Goal: Participate in discussion: Engage in conversation with other users on a specific topic

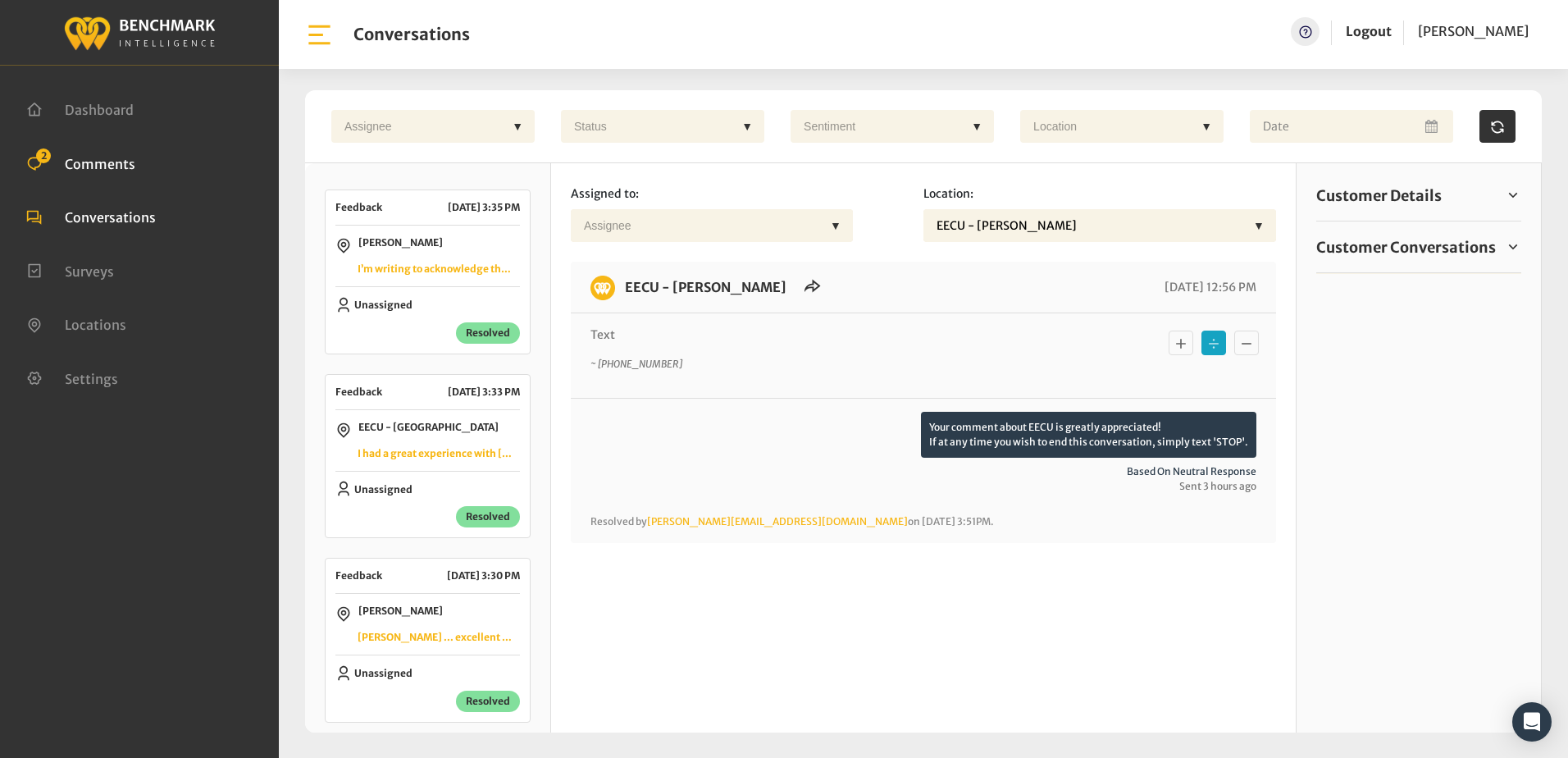
click at [78, 163] on span "Comments" at bounding box center [99, 163] width 70 height 16
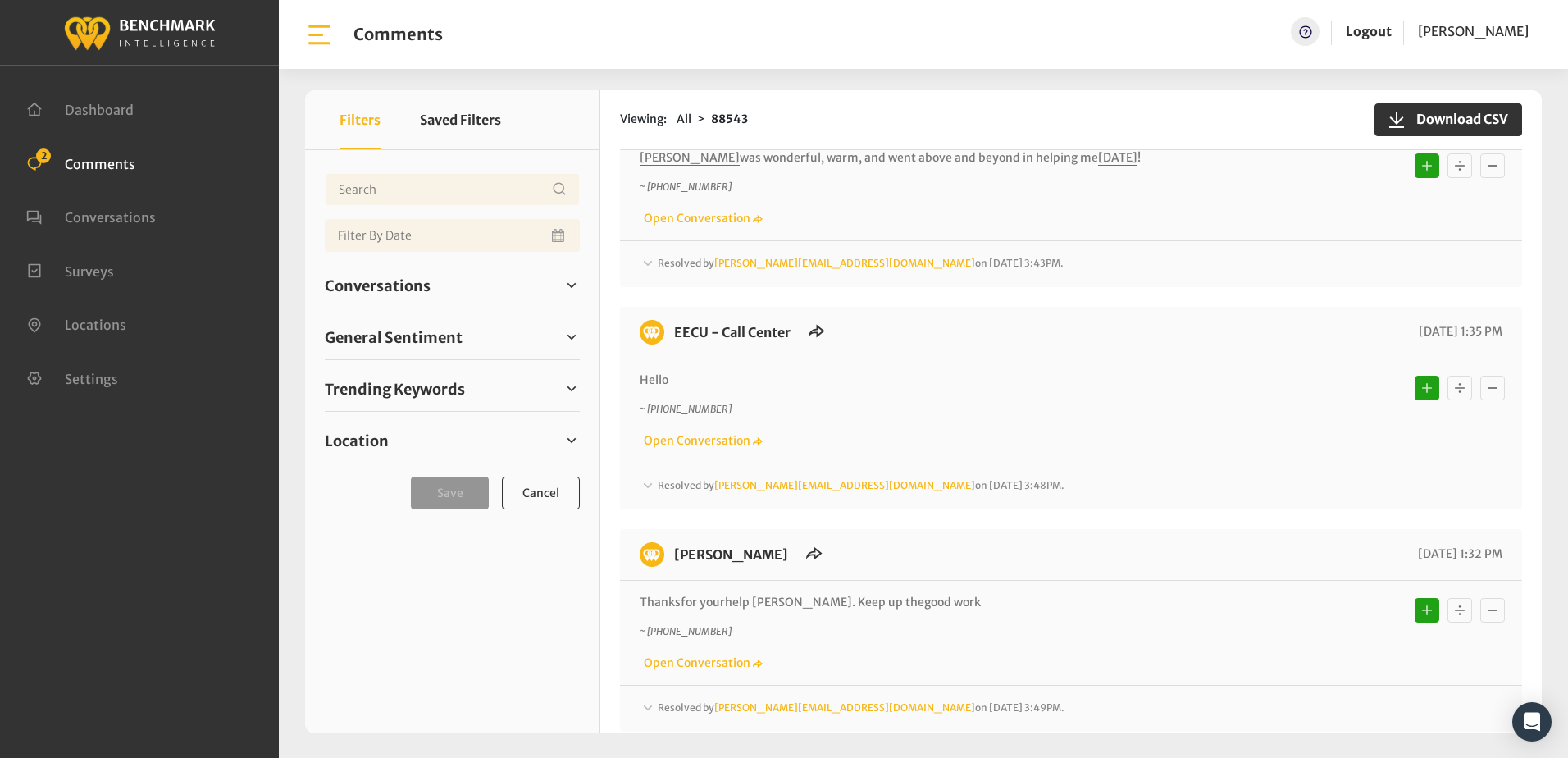
scroll to position [1723, 0]
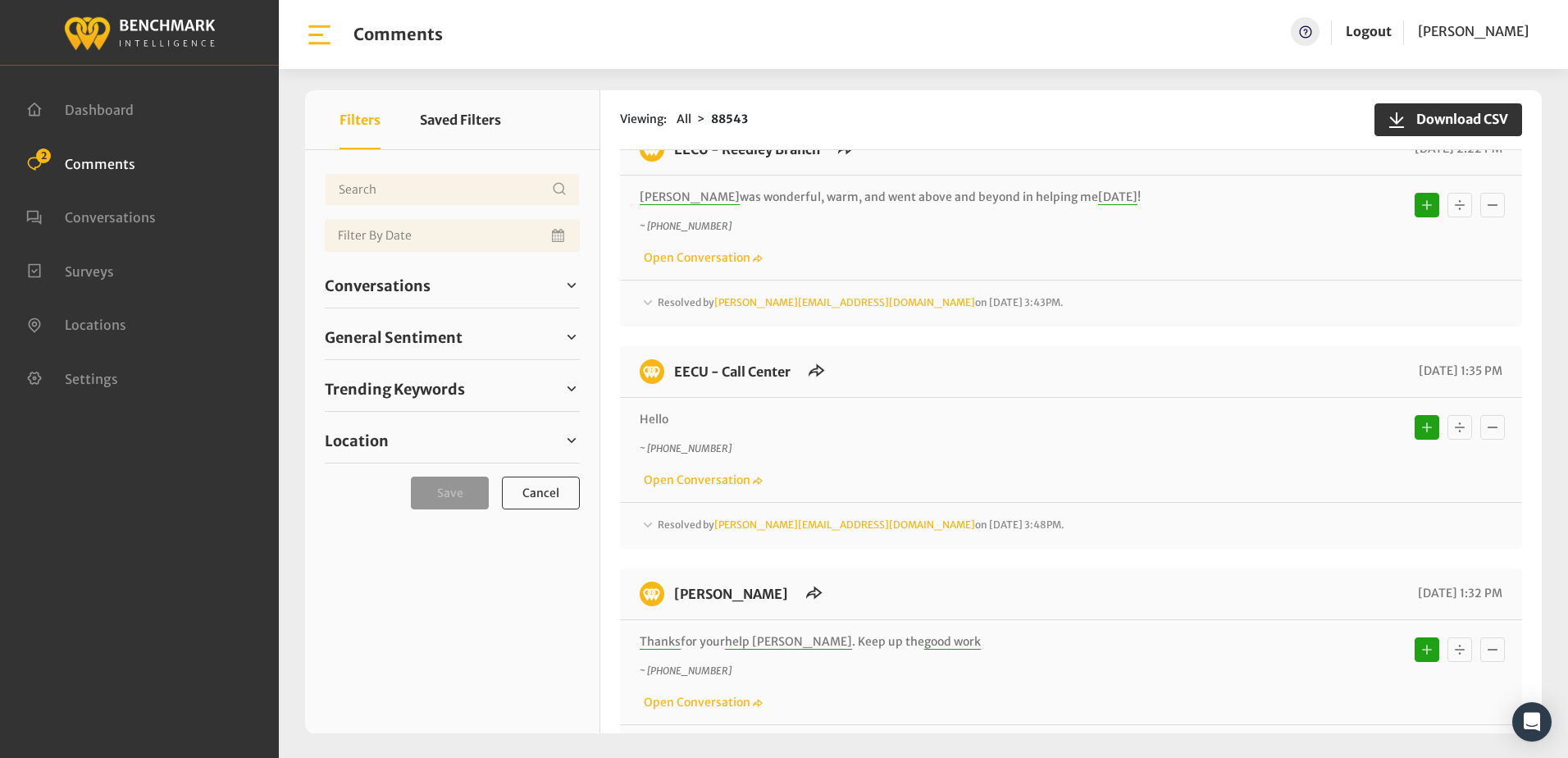
click at [647, 516] on icon at bounding box center [647, 525] width 16 height 19
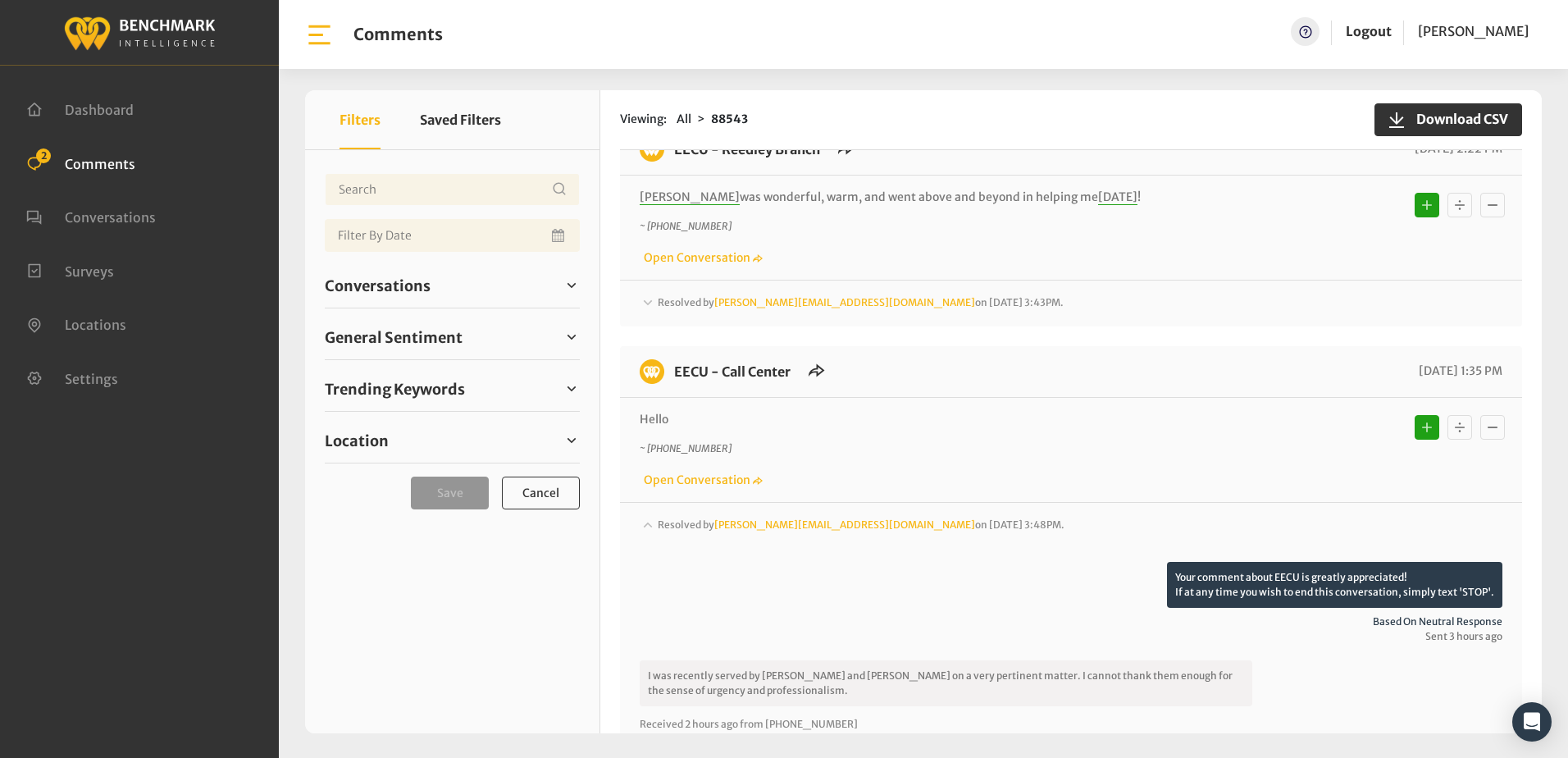
click at [647, 521] on icon at bounding box center [647, 524] width 9 height 6
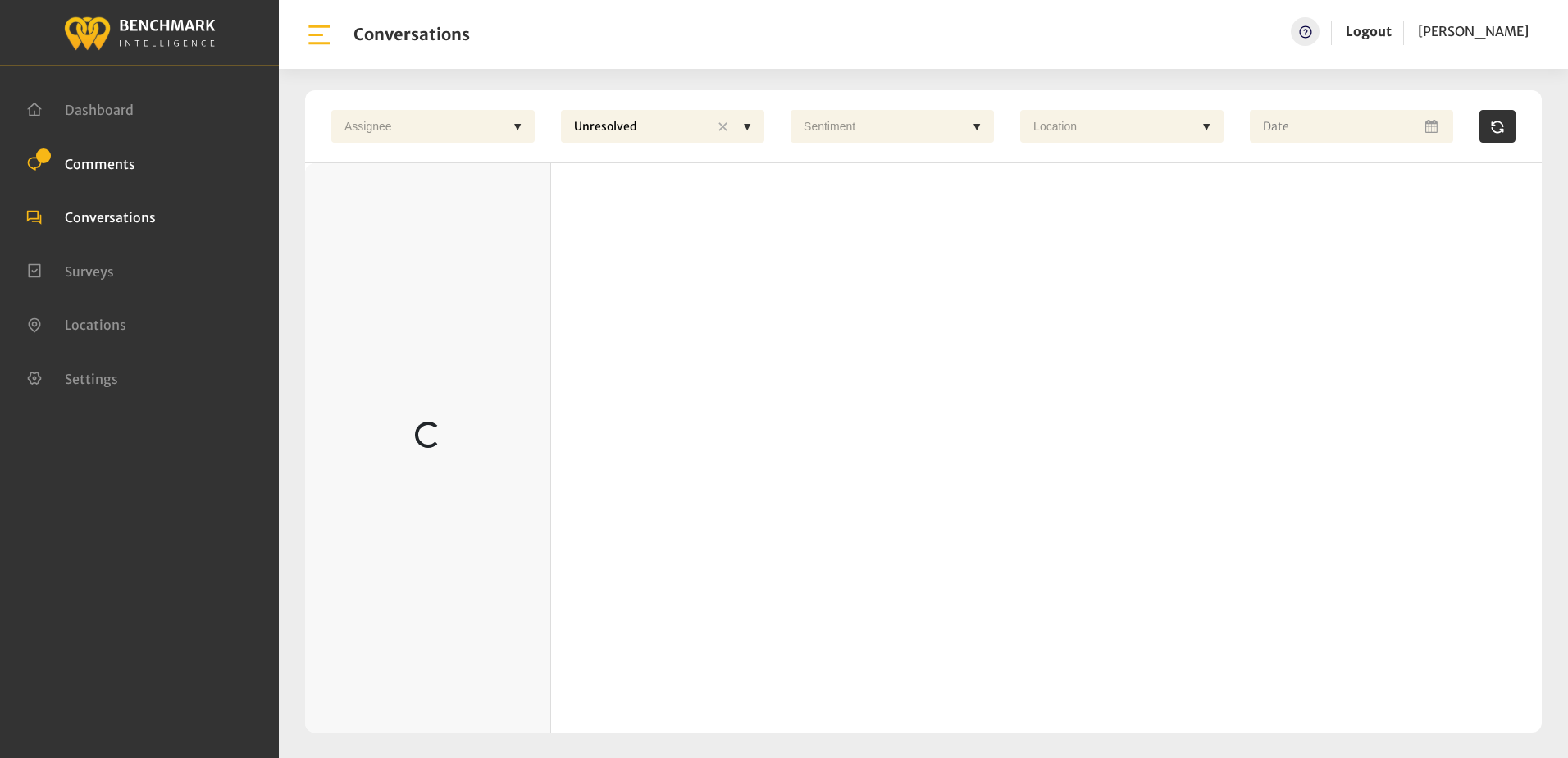
click at [105, 158] on span "Comments" at bounding box center [99, 163] width 70 height 16
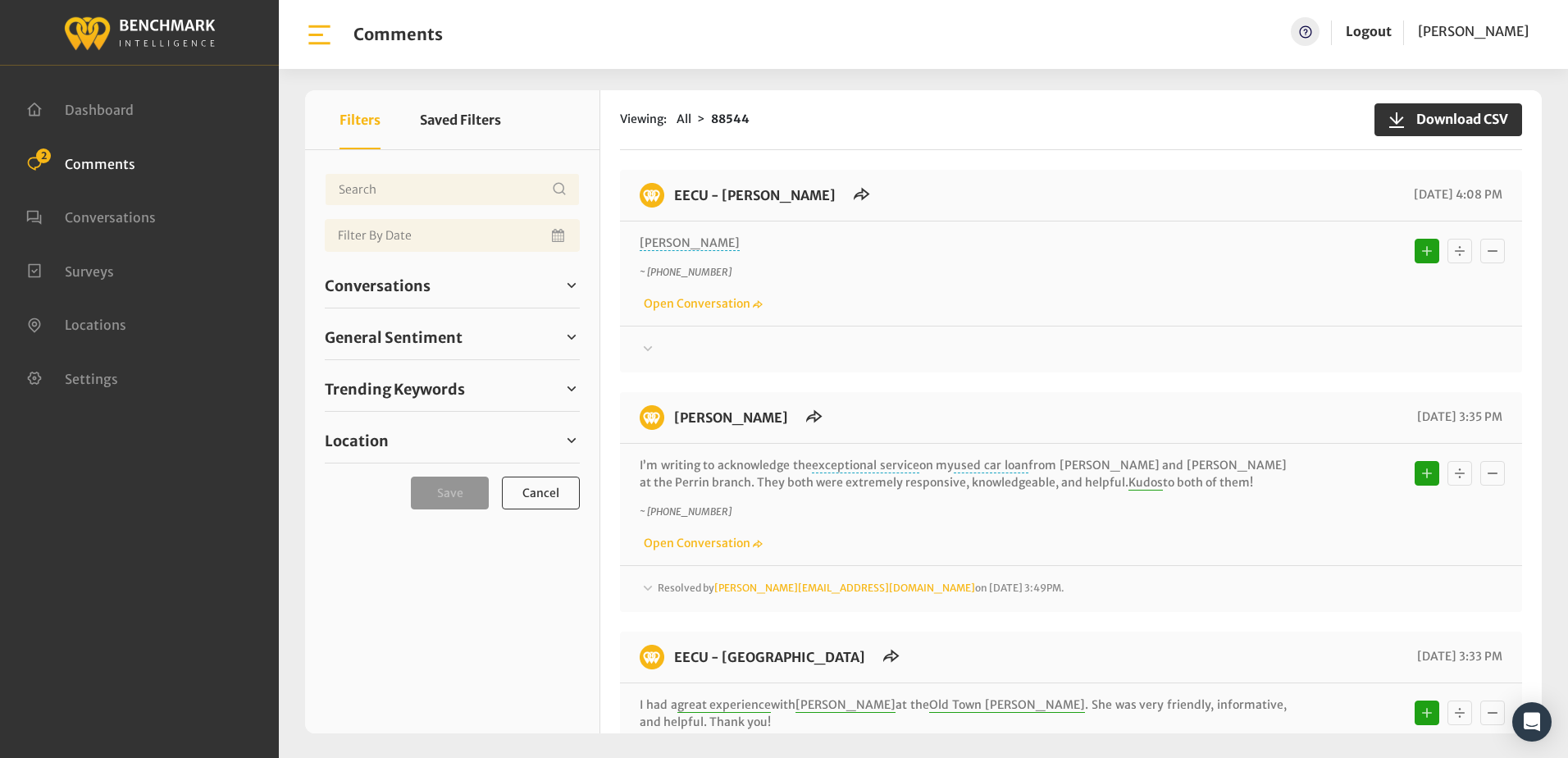
click at [952, 311] on div "~ +15598590727 Open Conversation" at bounding box center [1070, 288] width 862 height 47
click at [979, 276] on p "~ [PHONE_NUMBER]" at bounding box center [962, 271] width 647 height 14
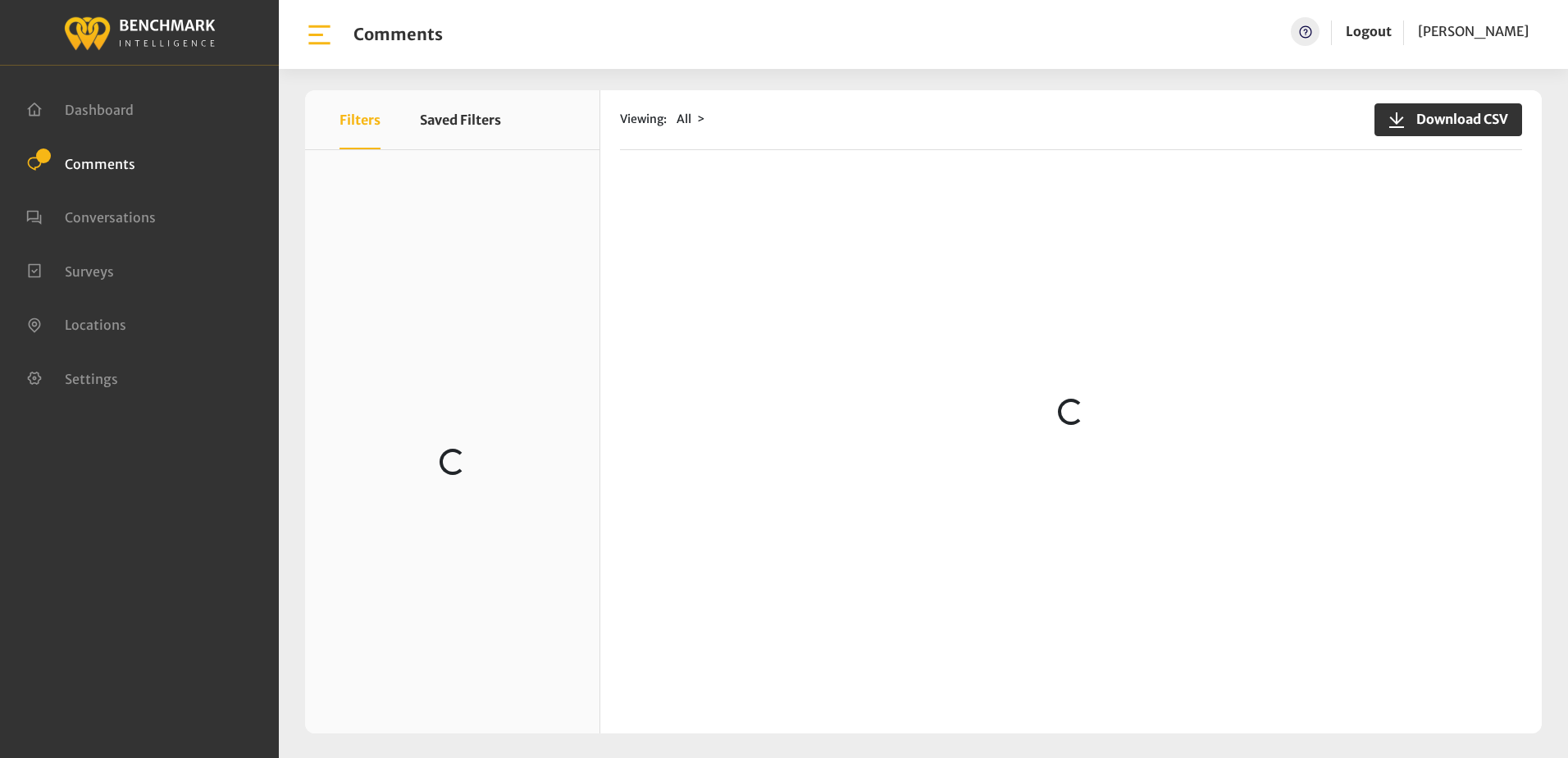
scroll to position [246, 0]
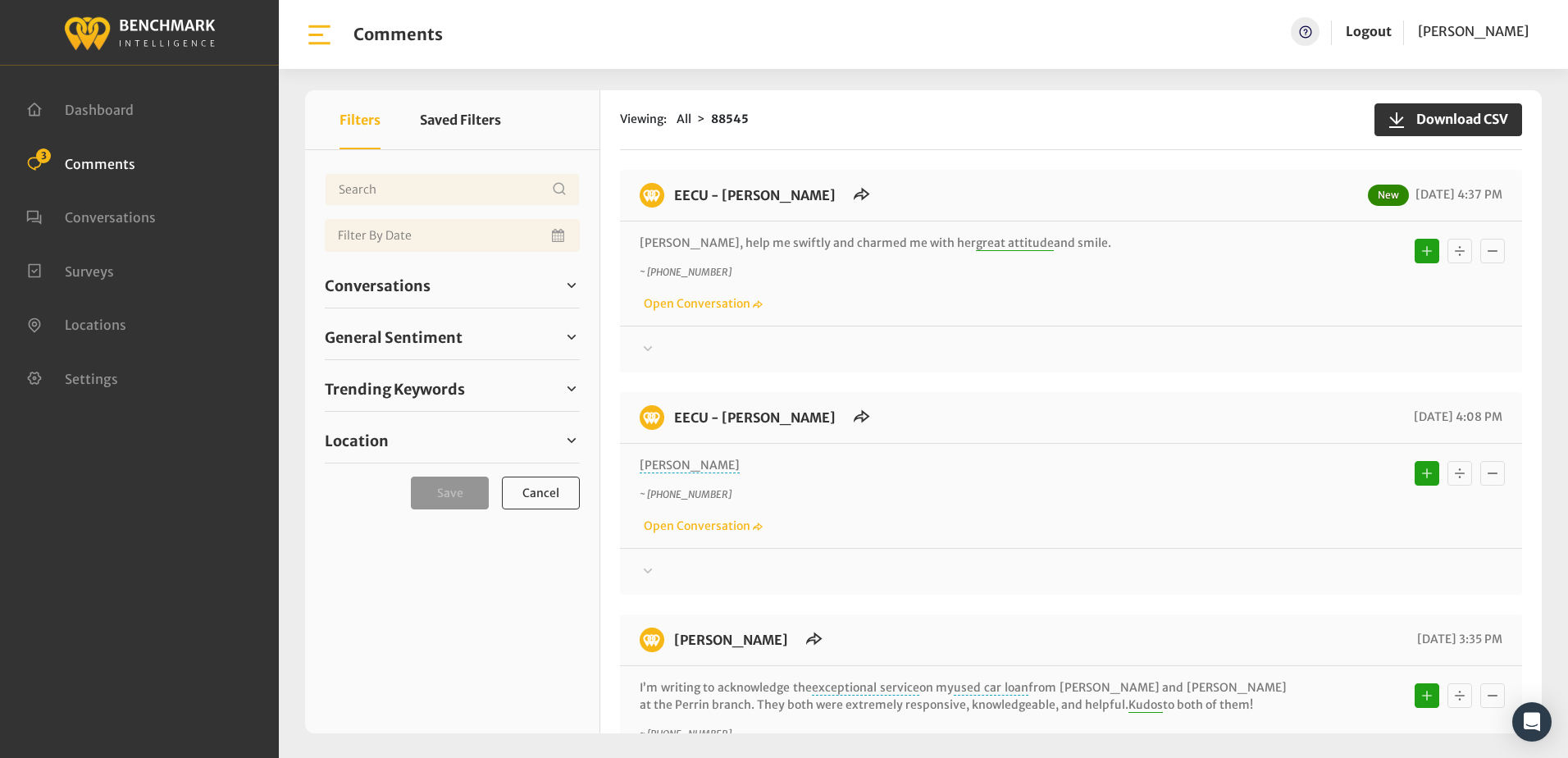
click at [1064, 382] on div "EECU - [PERSON_NAME] New [DATE] 4:37 PM [PERSON_NAME], help me swiftly and char…" at bounding box center [1071, 733] width 902 height 1126
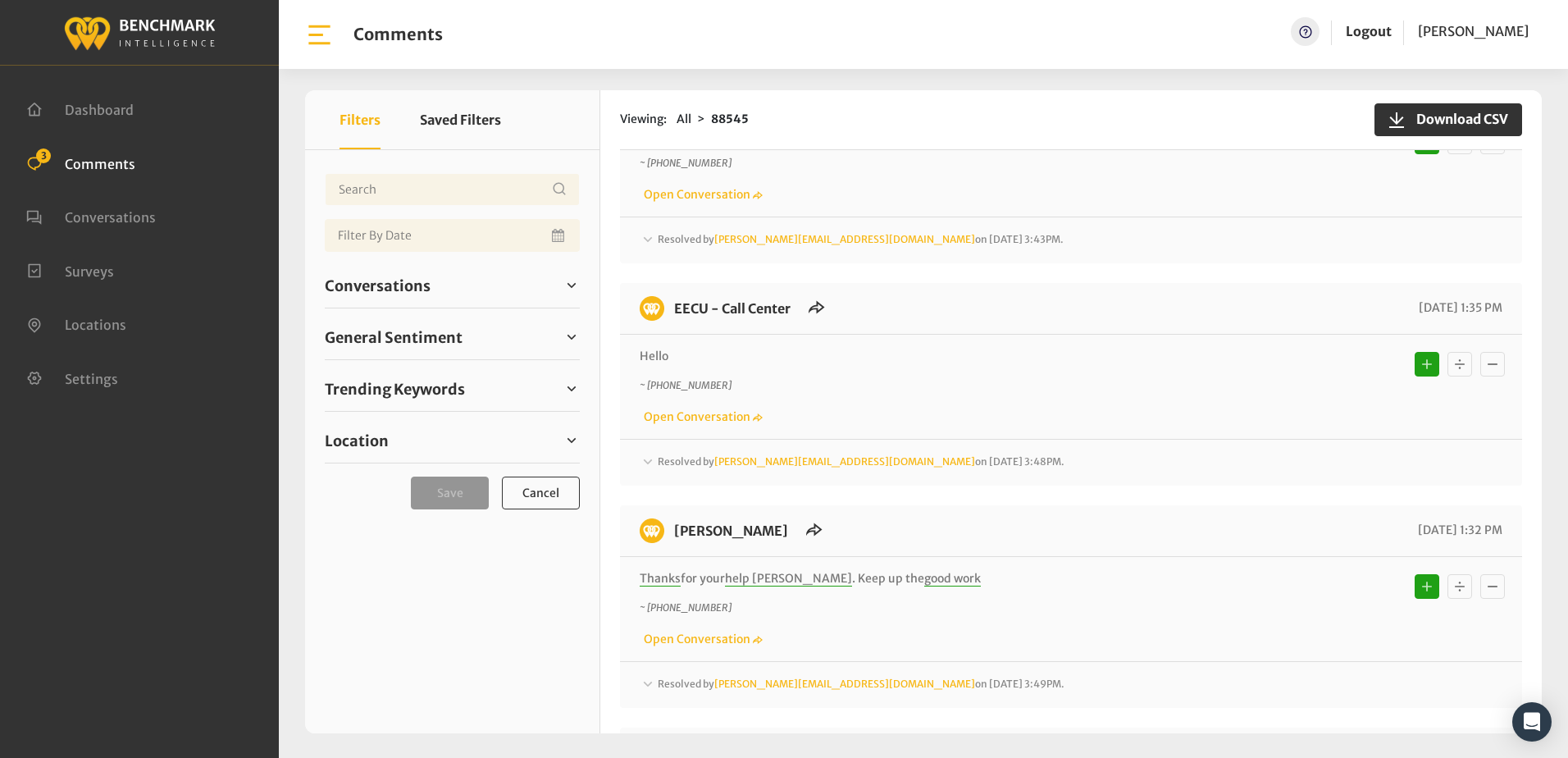
scroll to position [2215, 0]
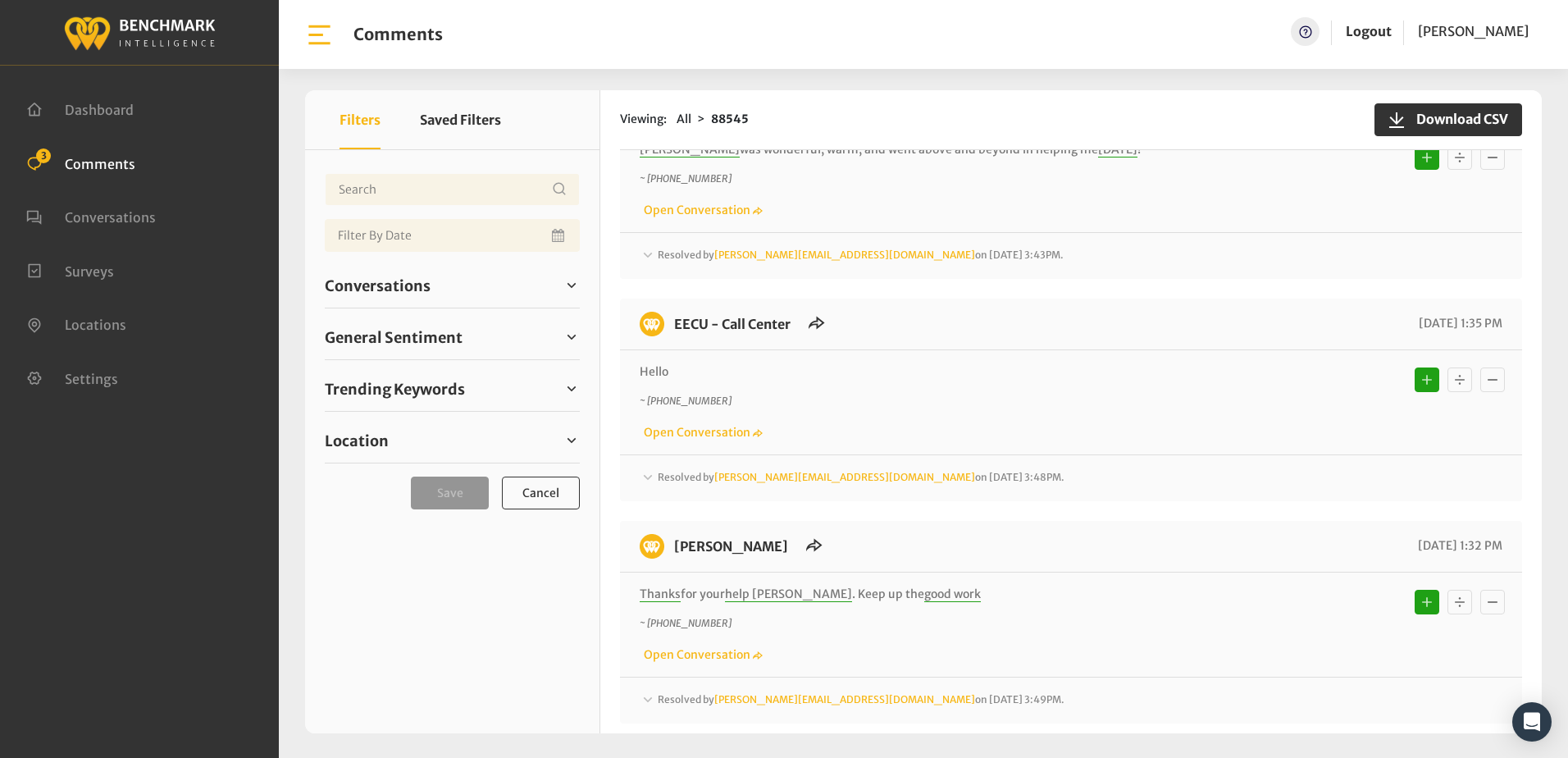
click at [644, 467] on icon at bounding box center [647, 477] width 16 height 19
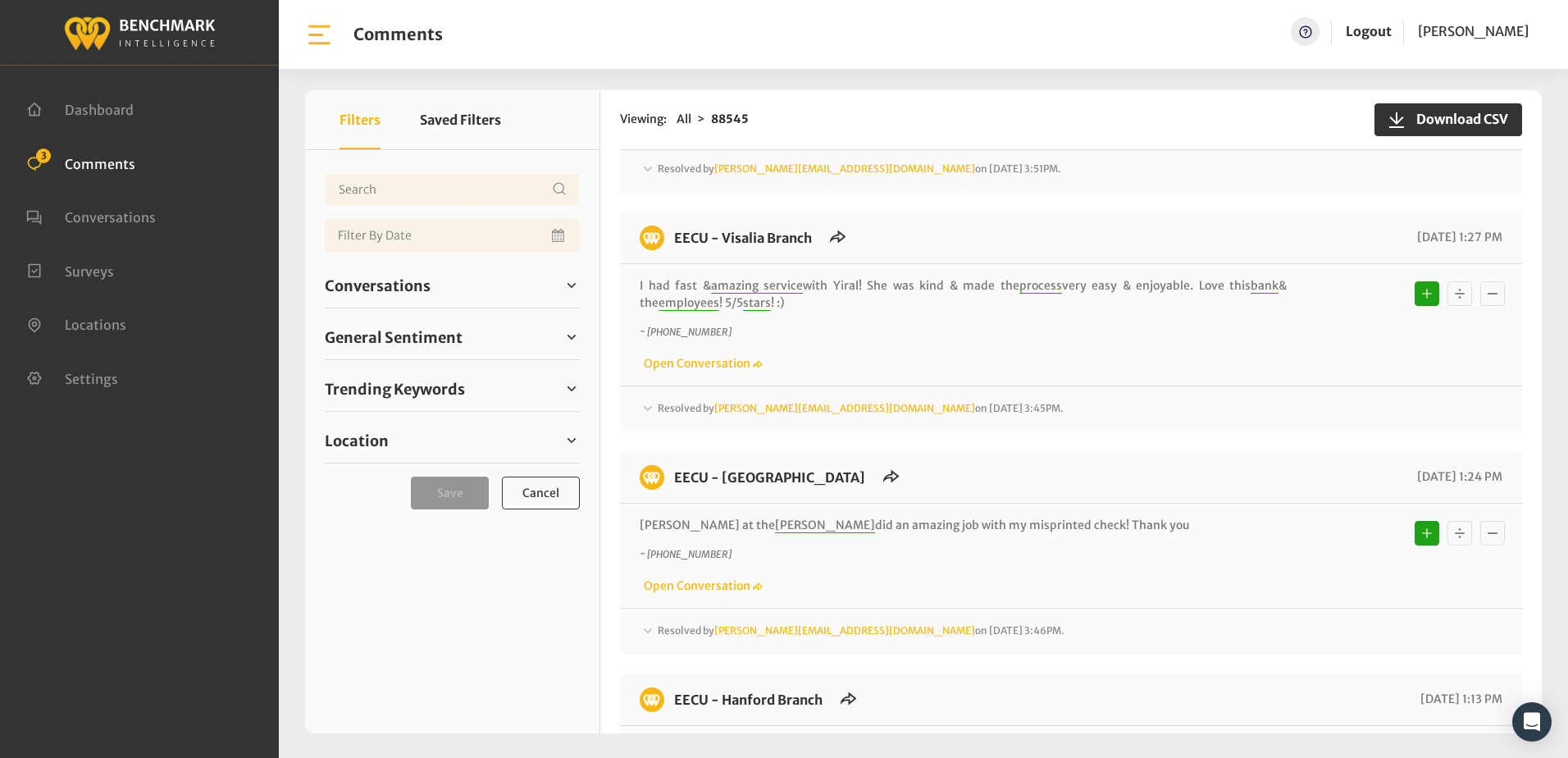
scroll to position [3281, 0]
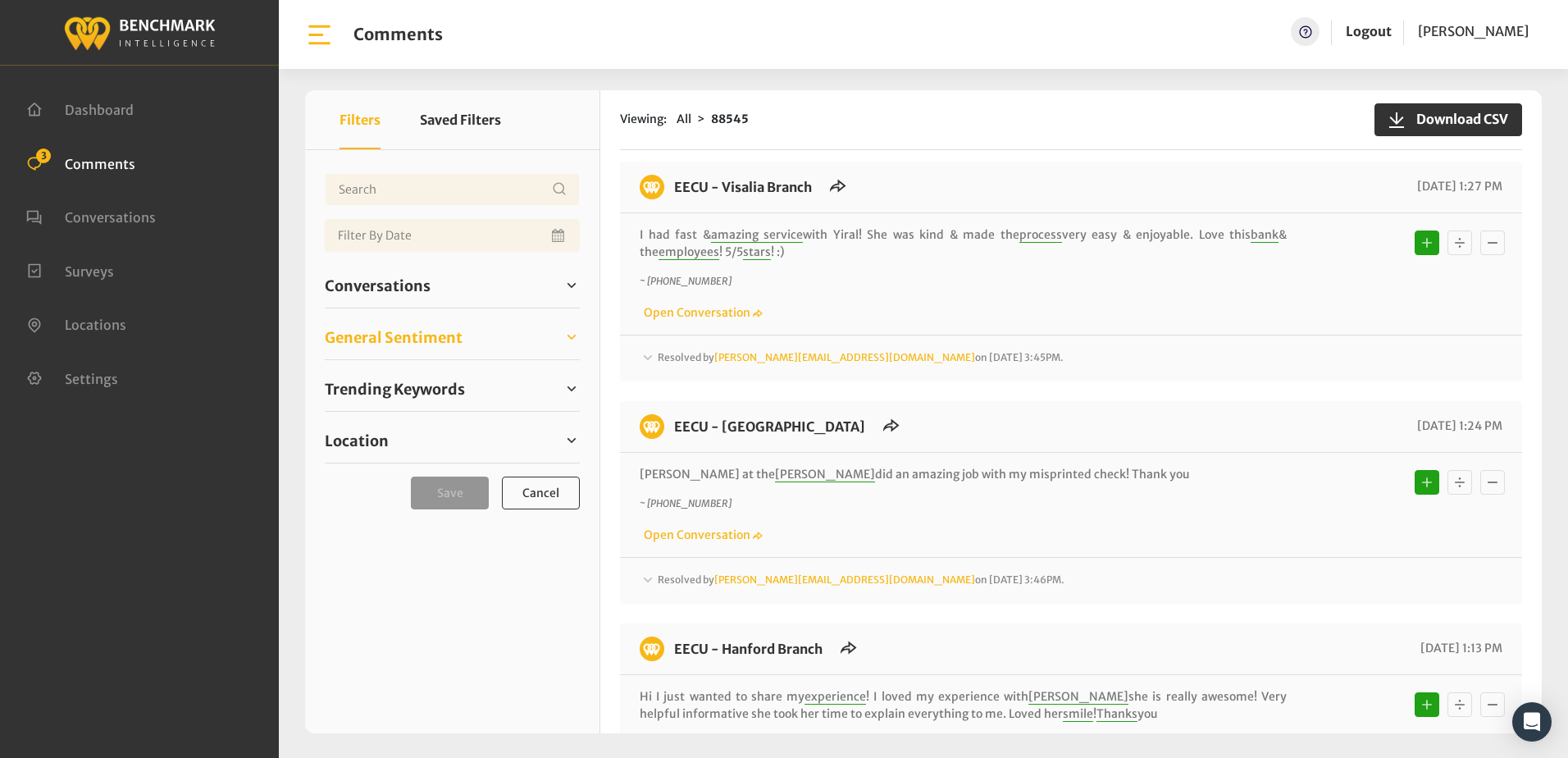
click at [377, 336] on span "General Sentiment" at bounding box center [393, 337] width 137 height 22
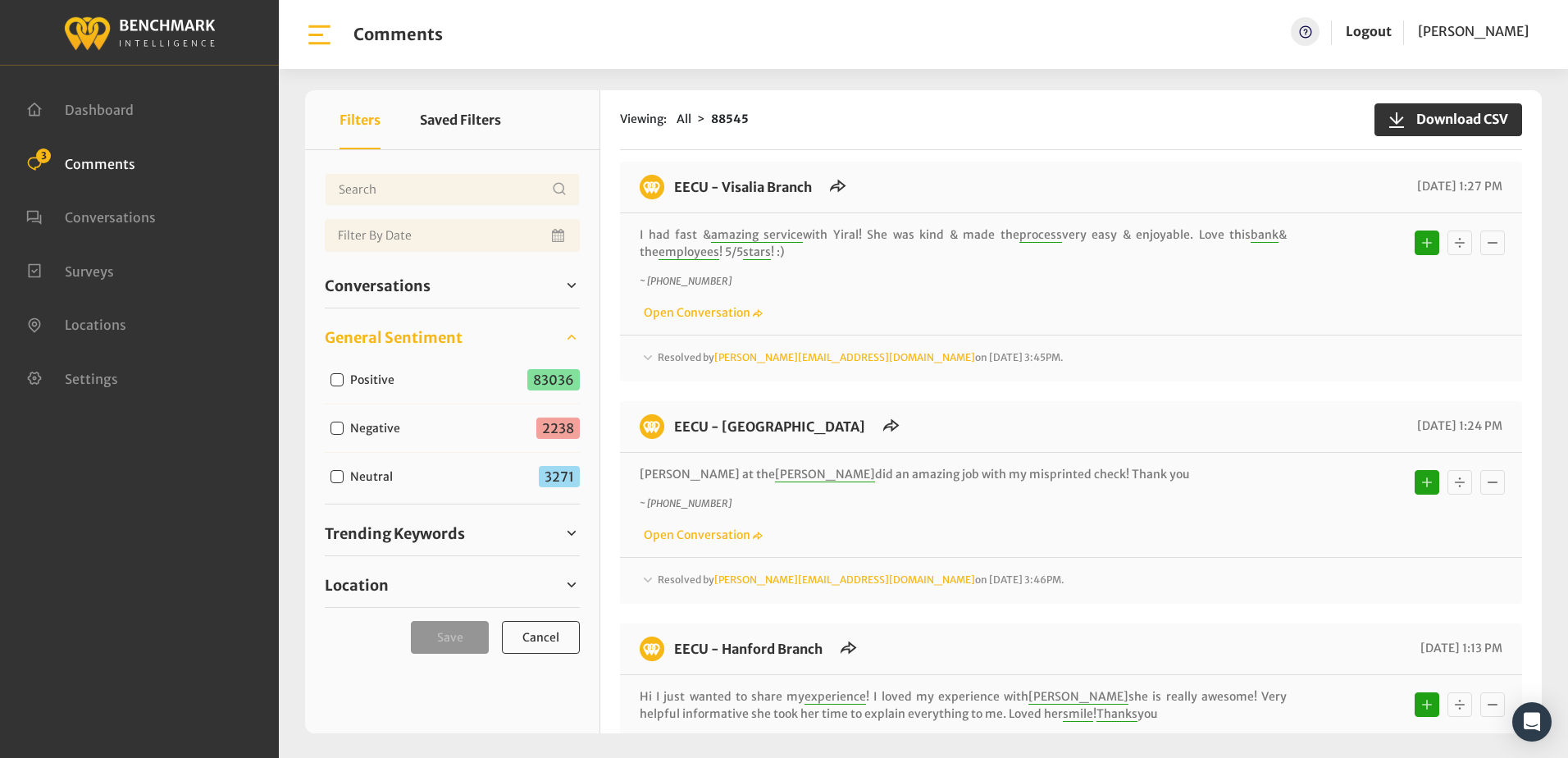
click at [336, 429] on input "Negative" at bounding box center [337, 428] width 13 height 13
checkbox input "true"
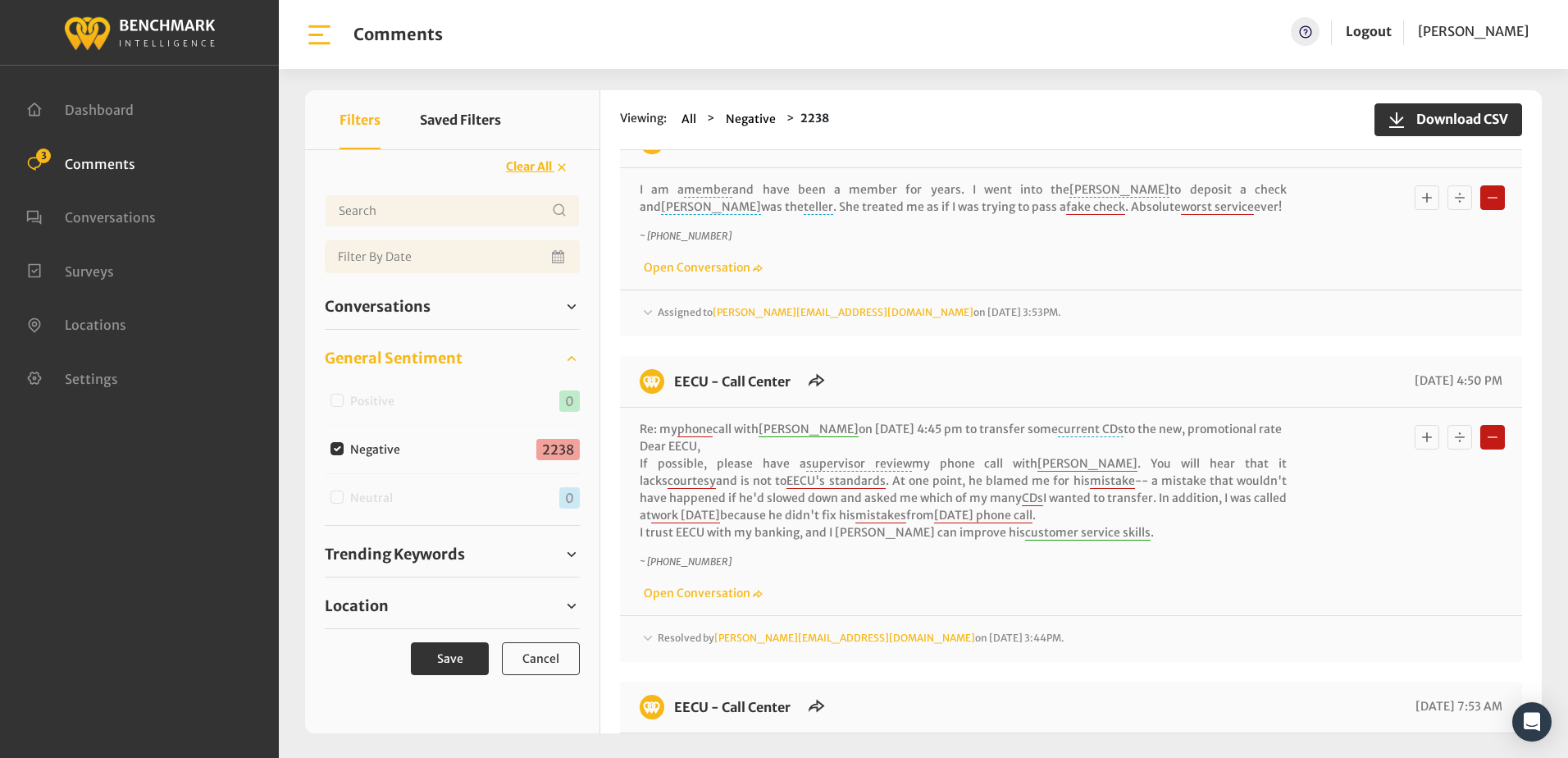
scroll to position [82, 0]
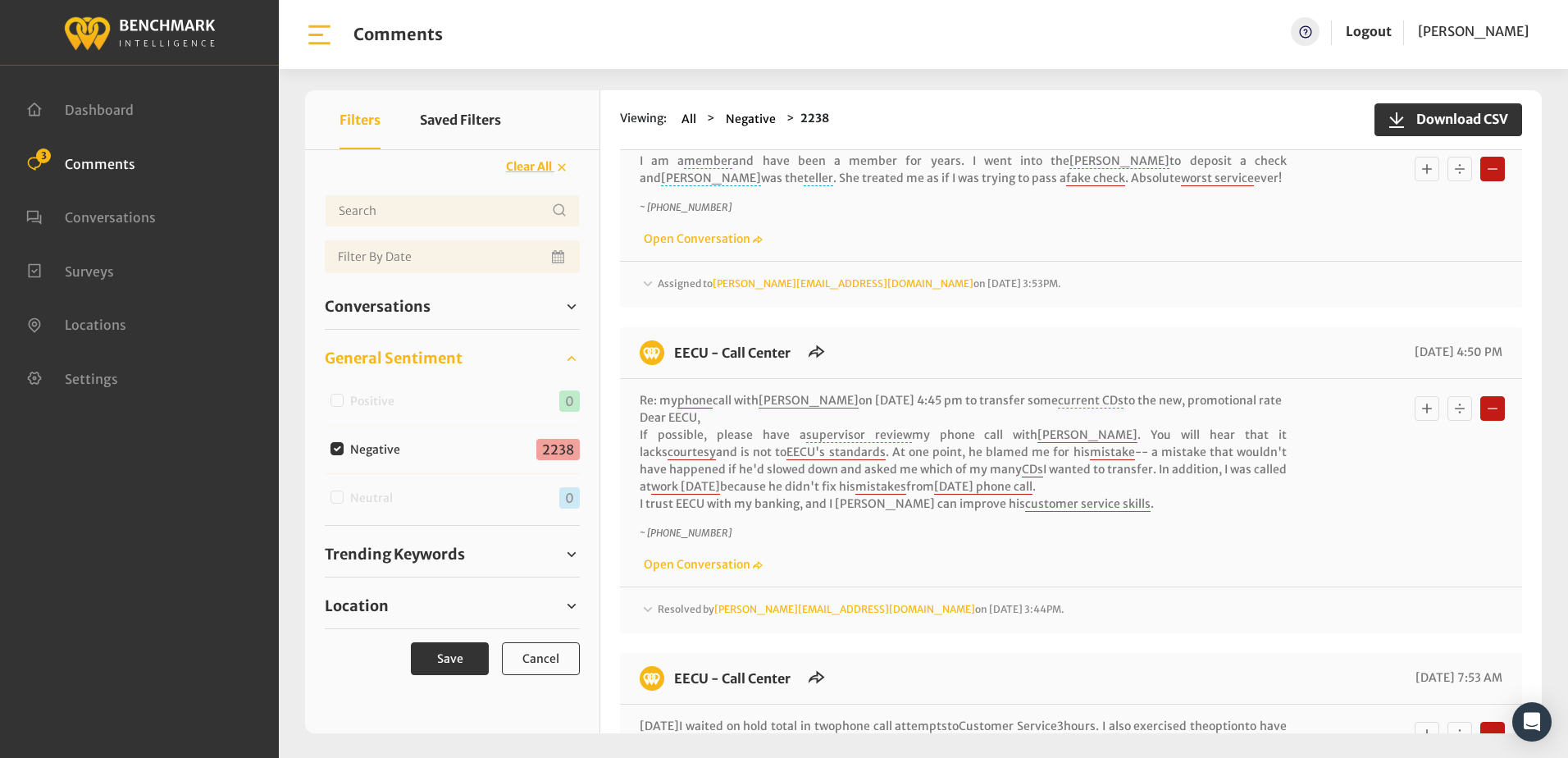
click at [647, 610] on icon at bounding box center [647, 608] width 9 height 5
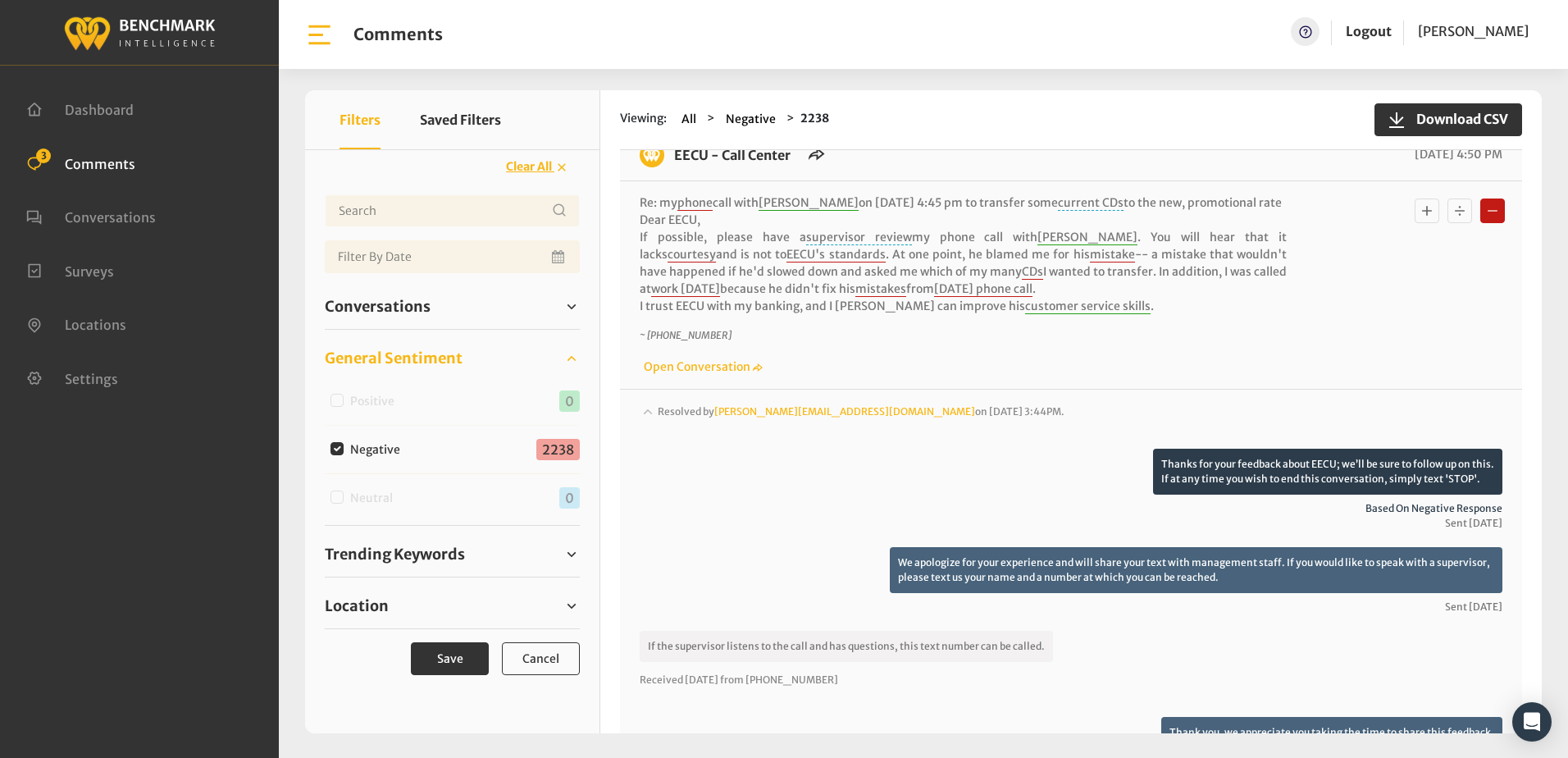
scroll to position [328, 0]
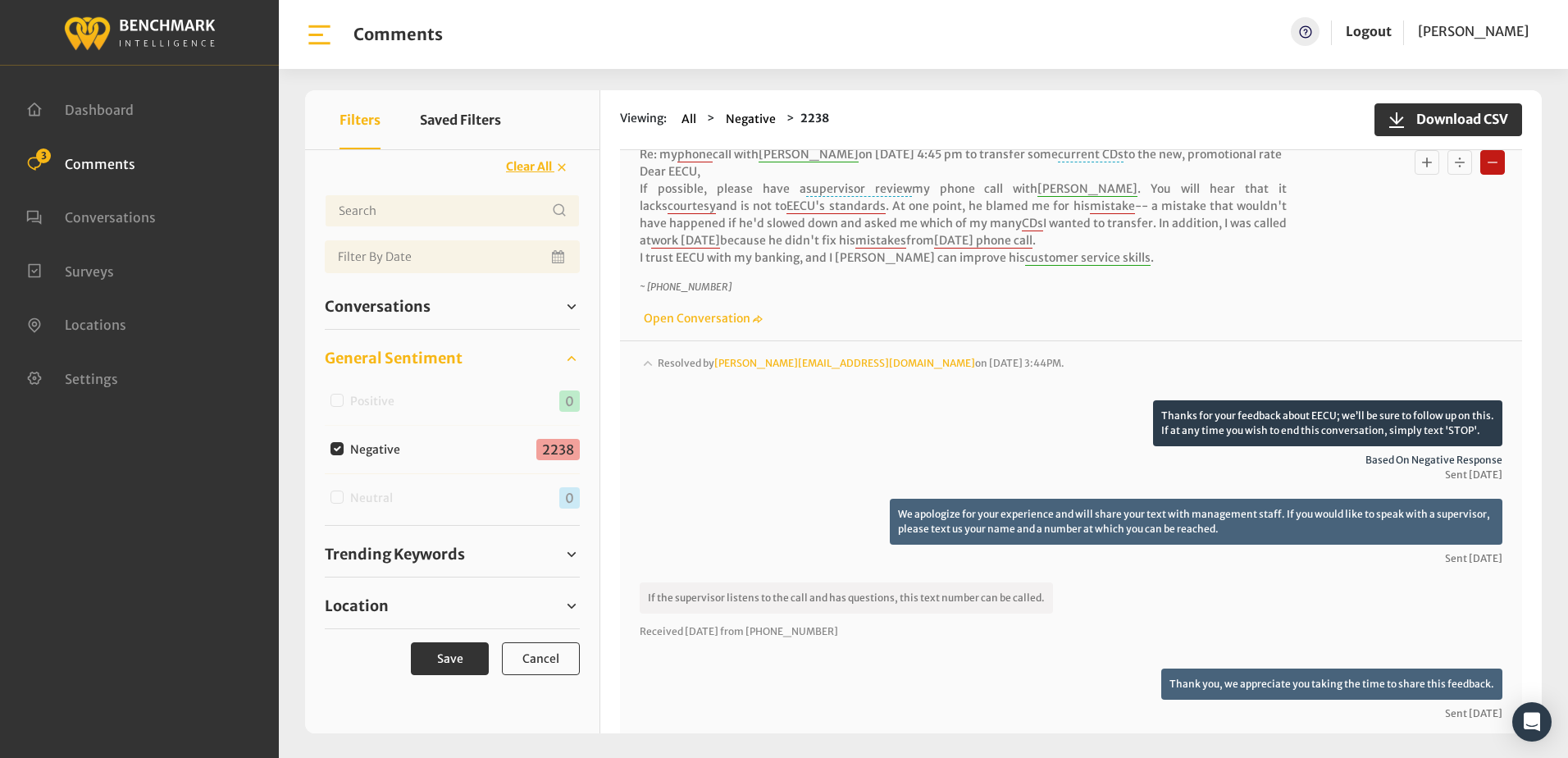
click at [650, 365] on icon at bounding box center [647, 363] width 9 height 6
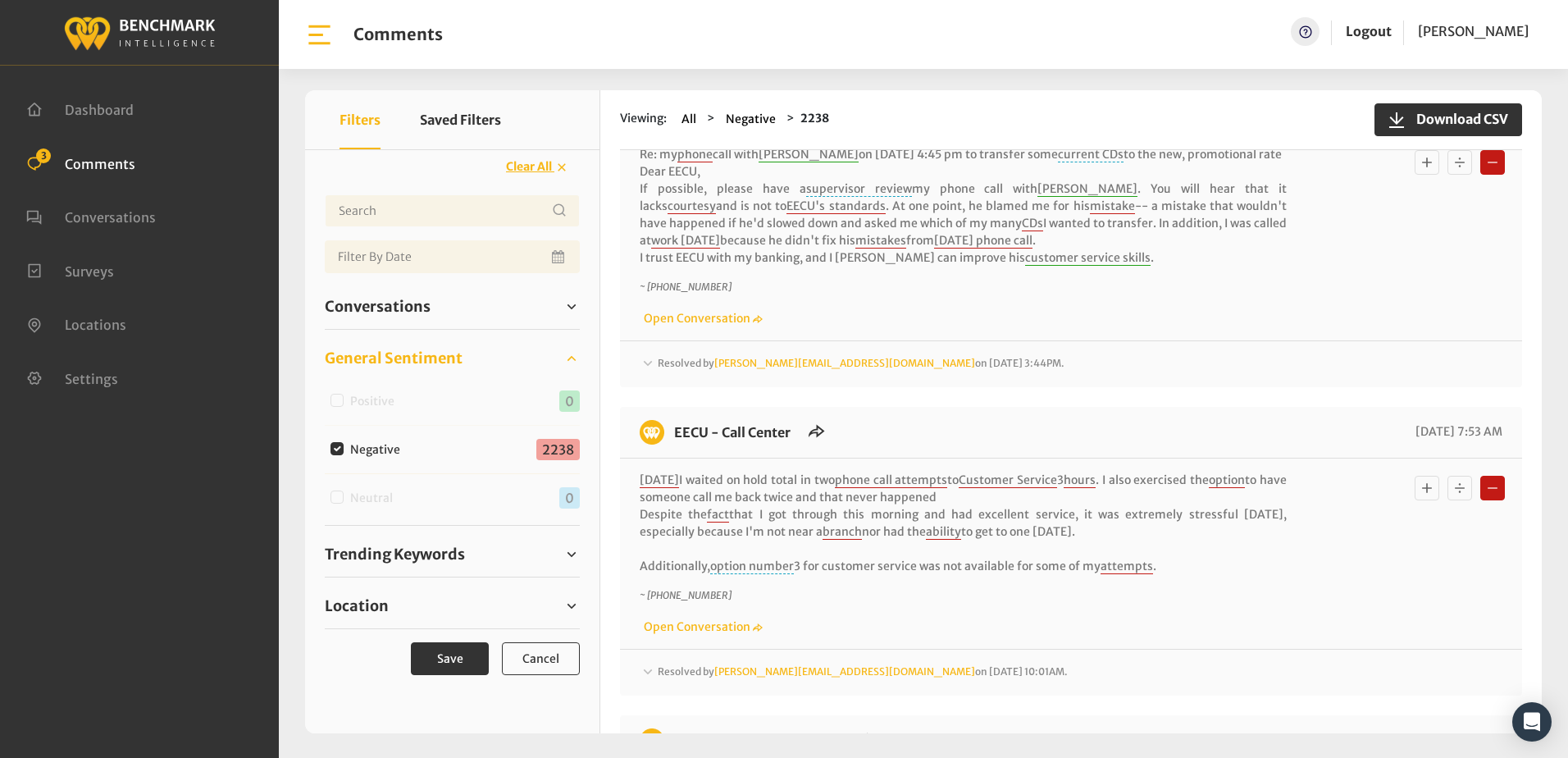
click at [337, 451] on input "Negative" at bounding box center [337, 449] width 13 height 13
checkbox input "false"
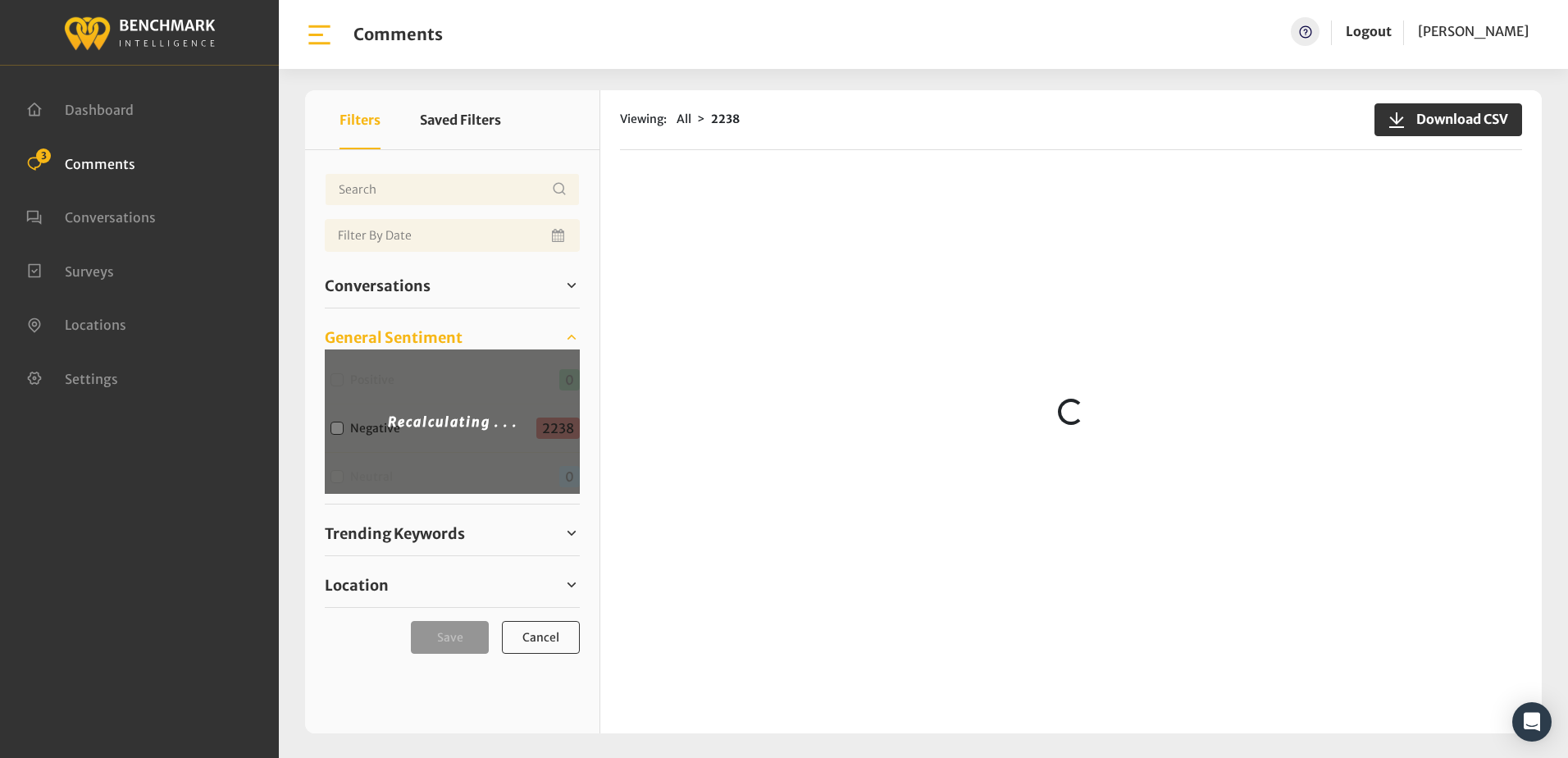
scroll to position [0, 0]
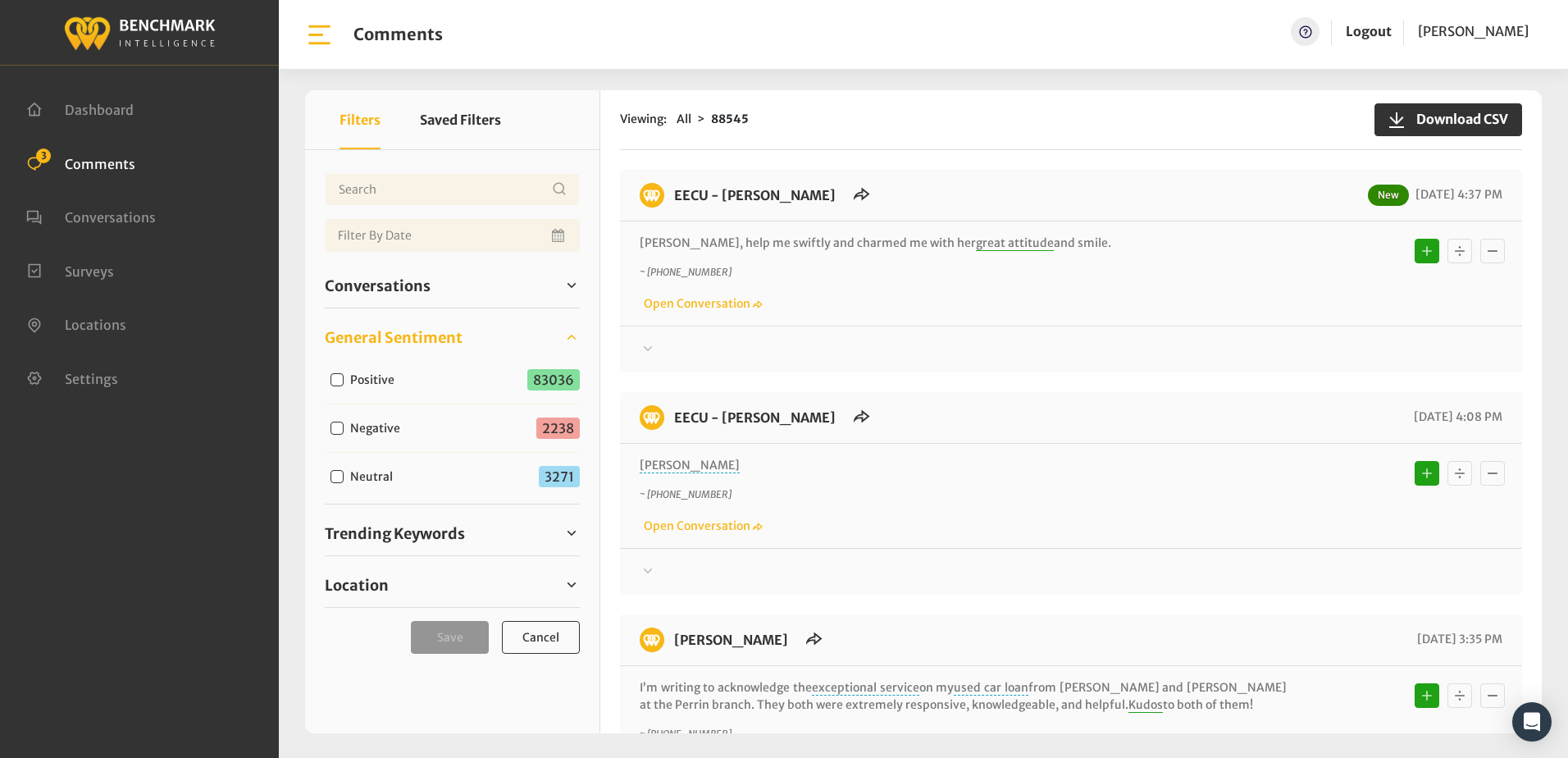
click at [338, 477] on input "Neutral" at bounding box center [337, 477] width 13 height 13
checkbox input "true"
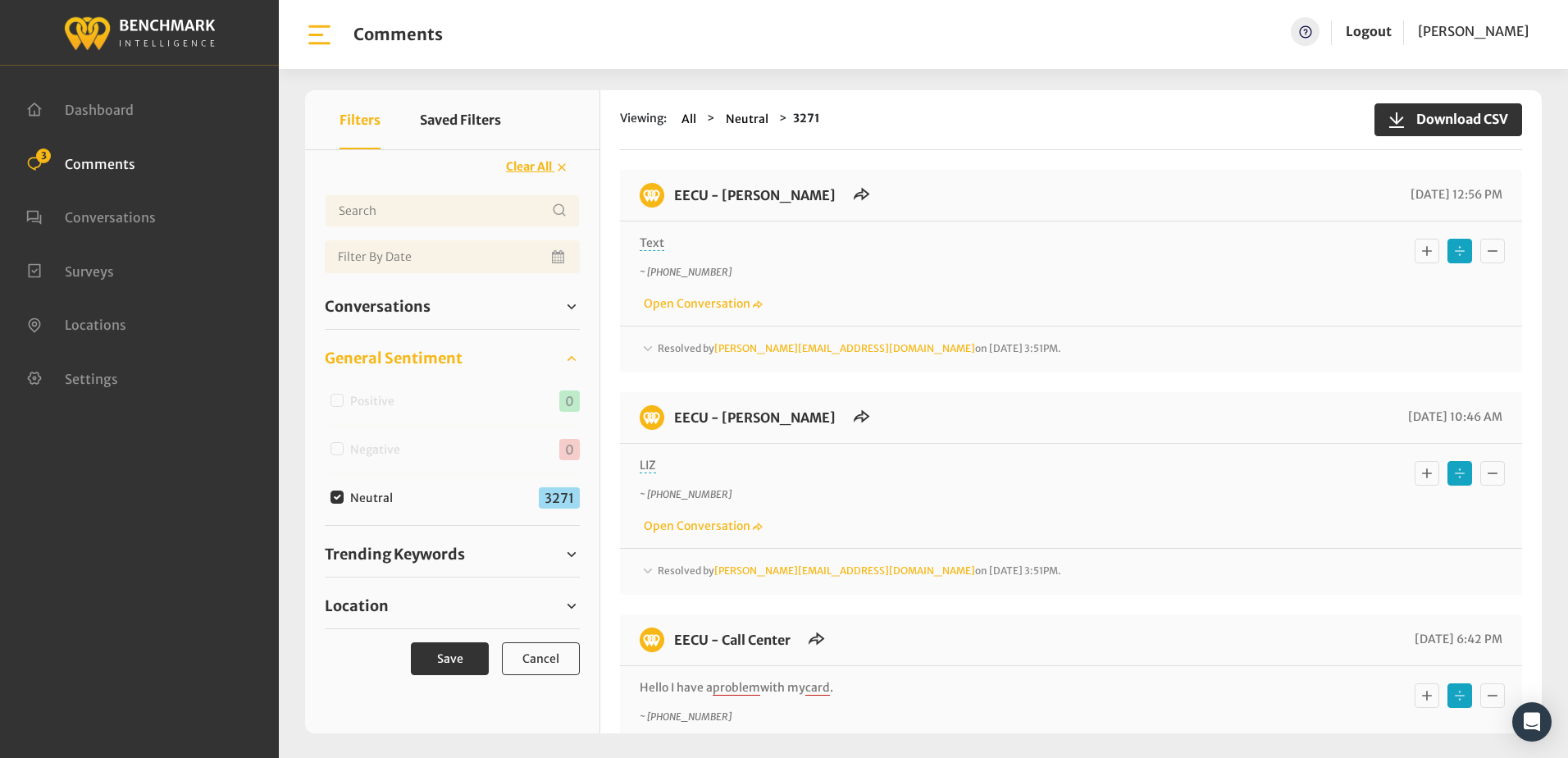
click at [650, 344] on icon at bounding box center [647, 348] width 16 height 19
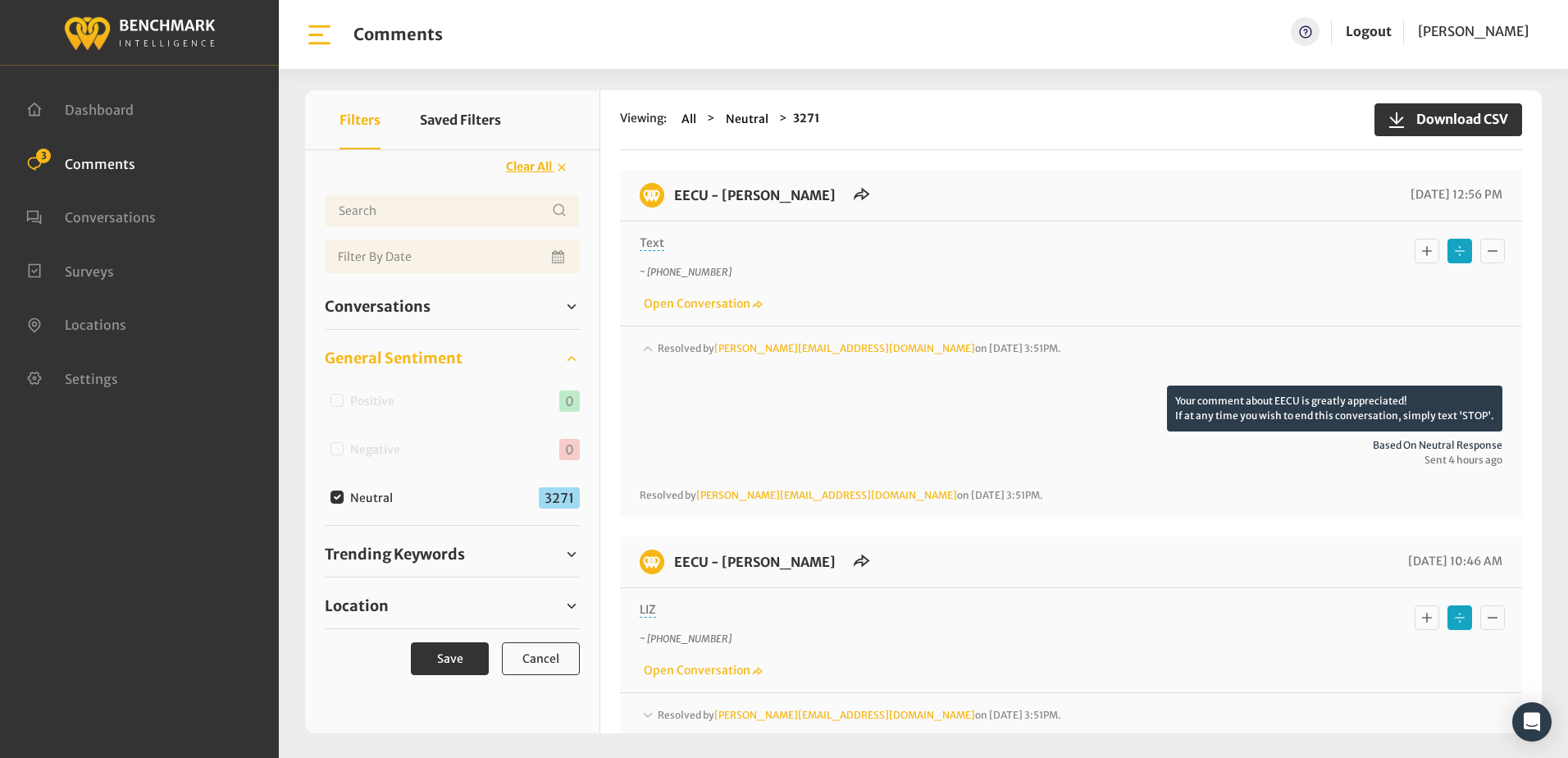
click at [650, 344] on icon at bounding box center [647, 347] width 16 height 19
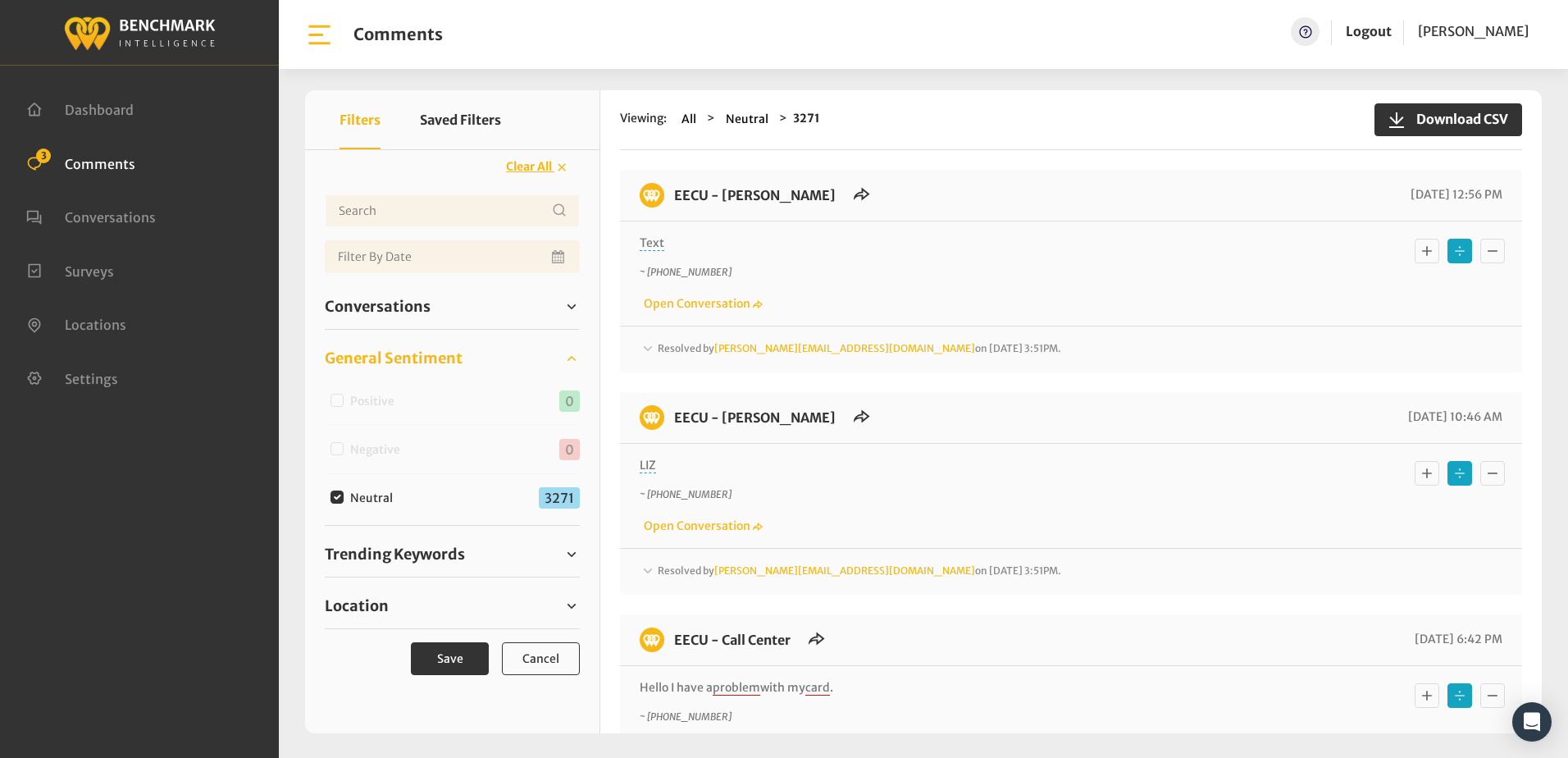
click at [646, 568] on icon at bounding box center [647, 570] width 16 height 19
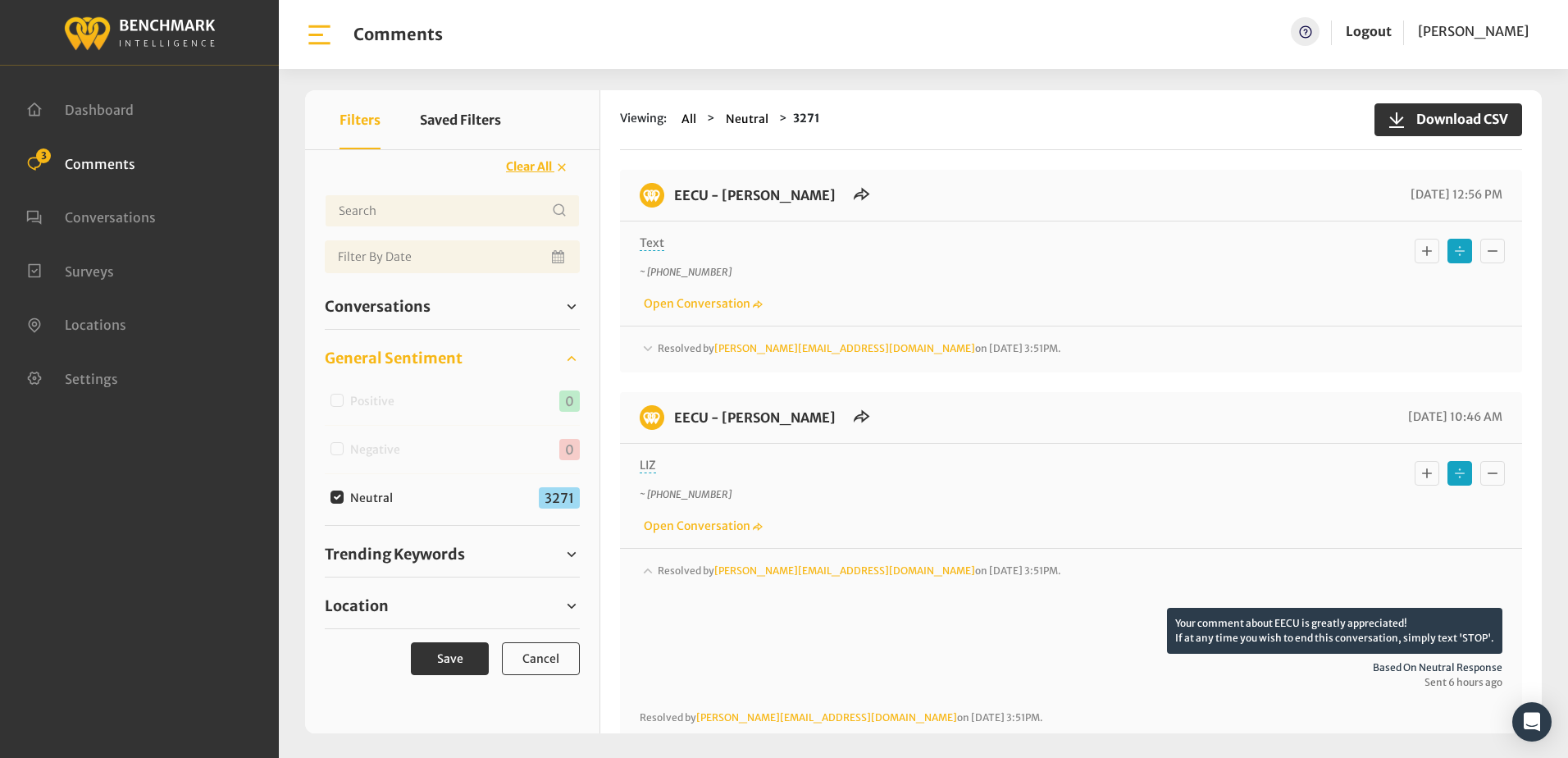
click at [646, 568] on icon at bounding box center [647, 570] width 16 height 19
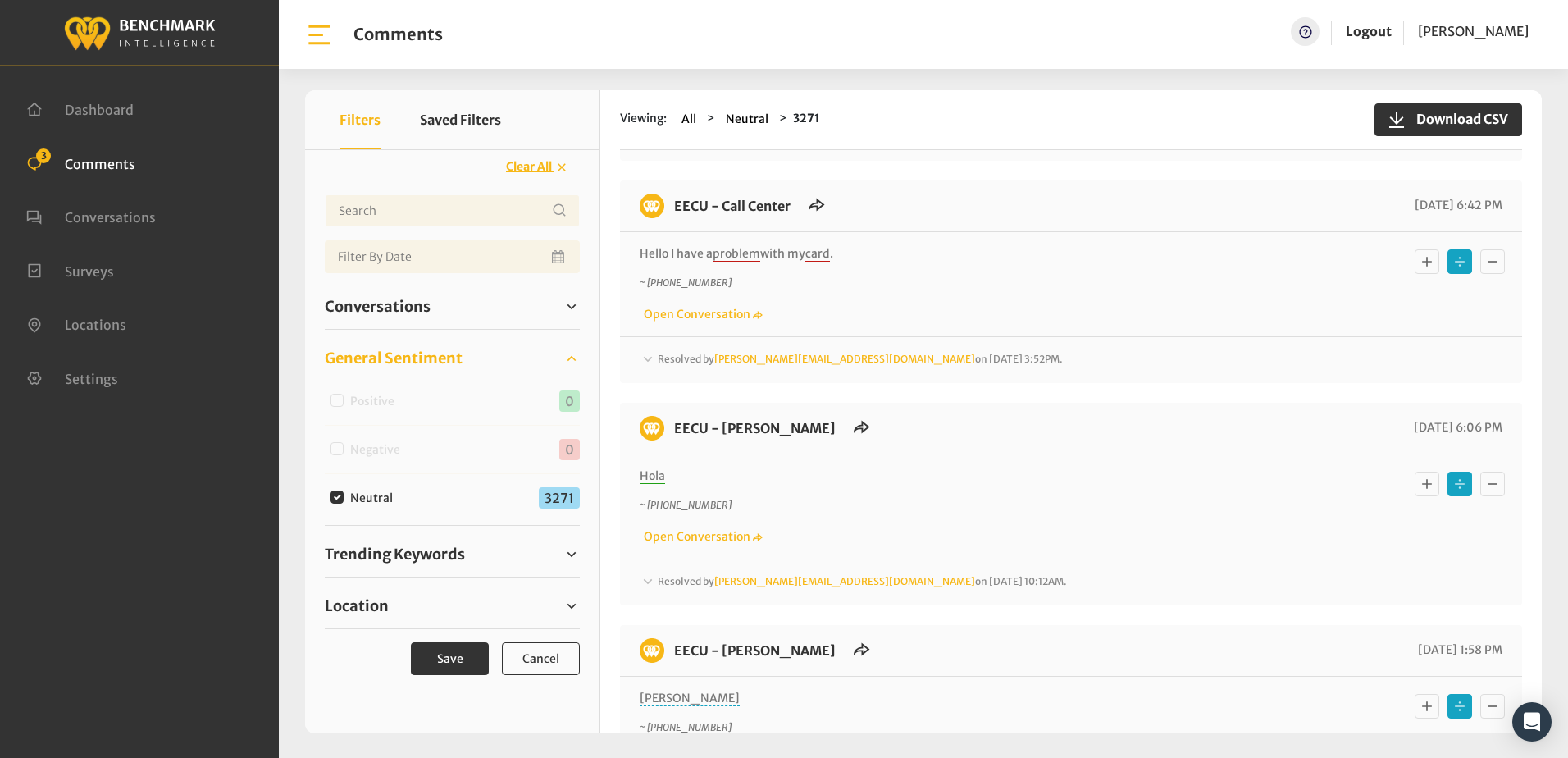
scroll to position [493, 0]
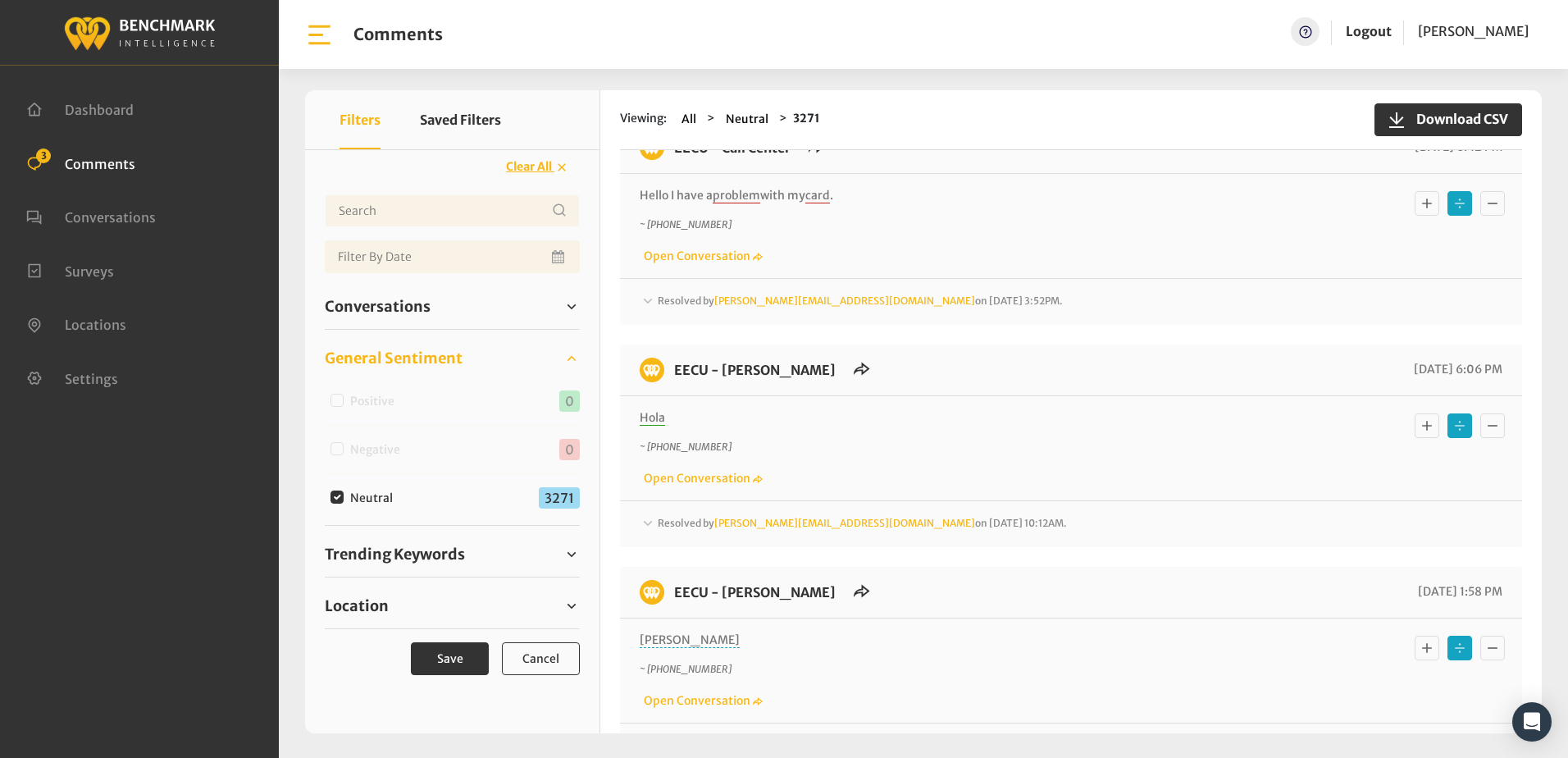
click at [649, 522] on icon at bounding box center [647, 523] width 16 height 19
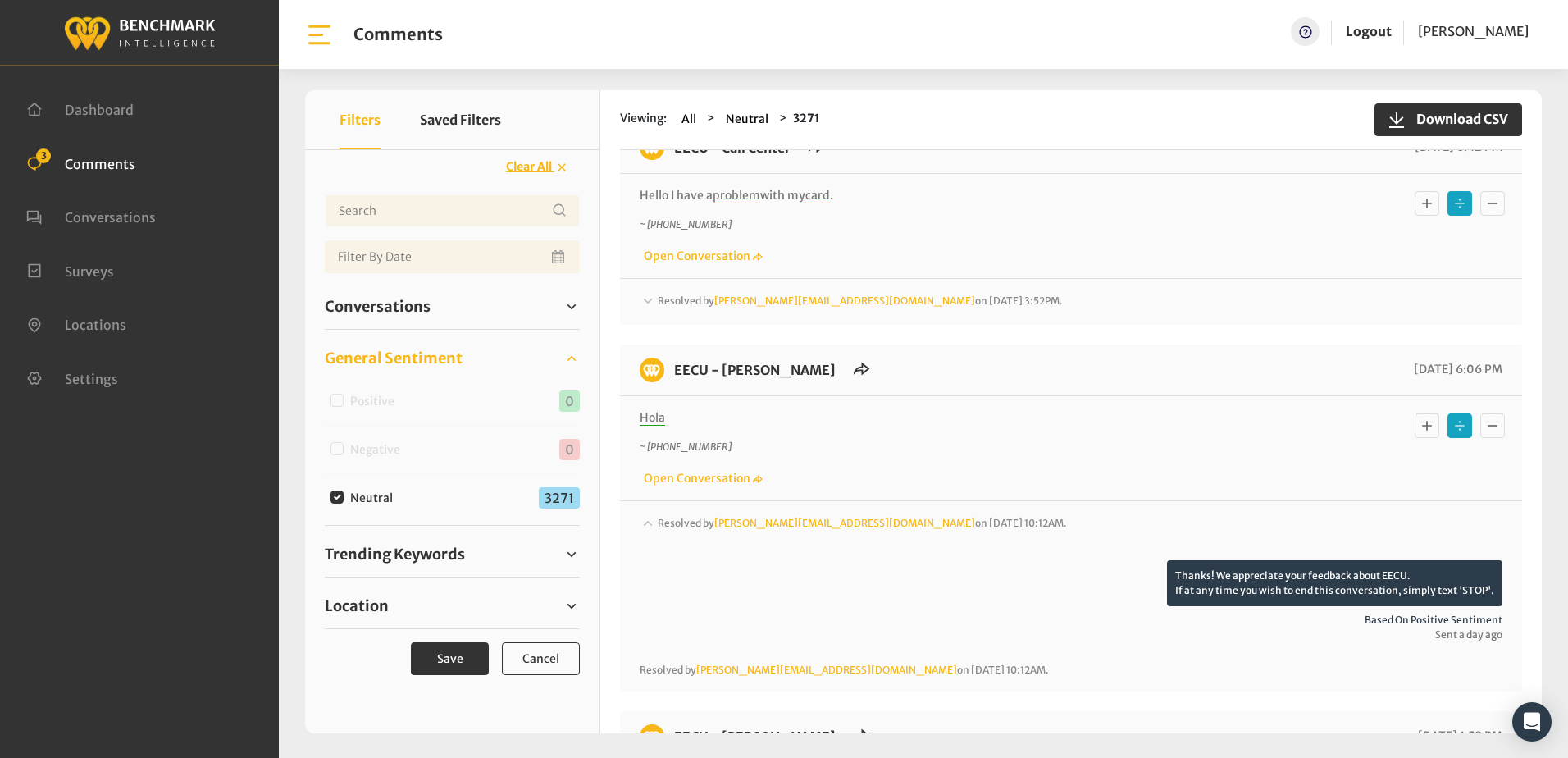
click at [649, 522] on icon at bounding box center [647, 523] width 9 height 6
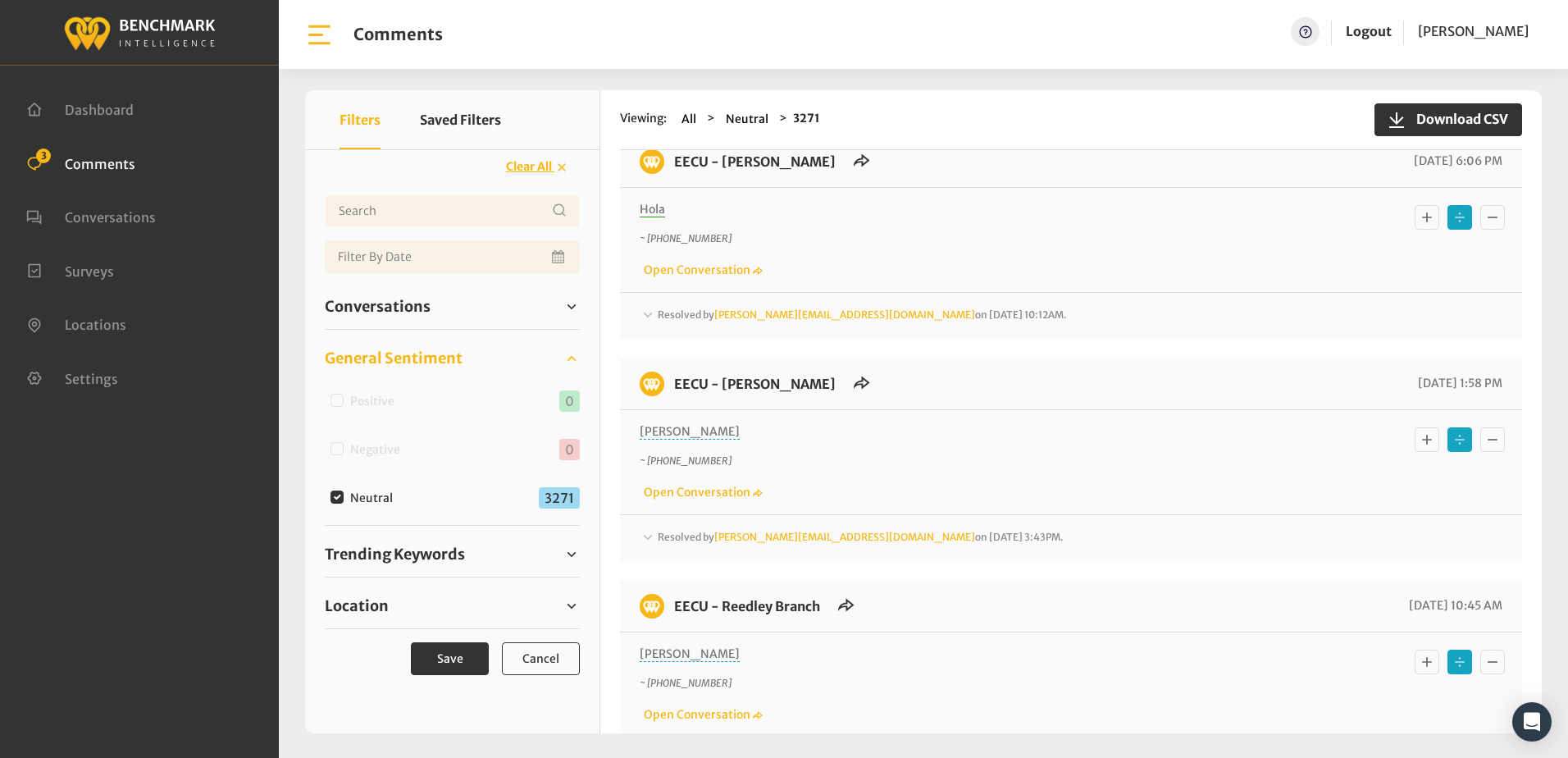
scroll to position [902, 0]
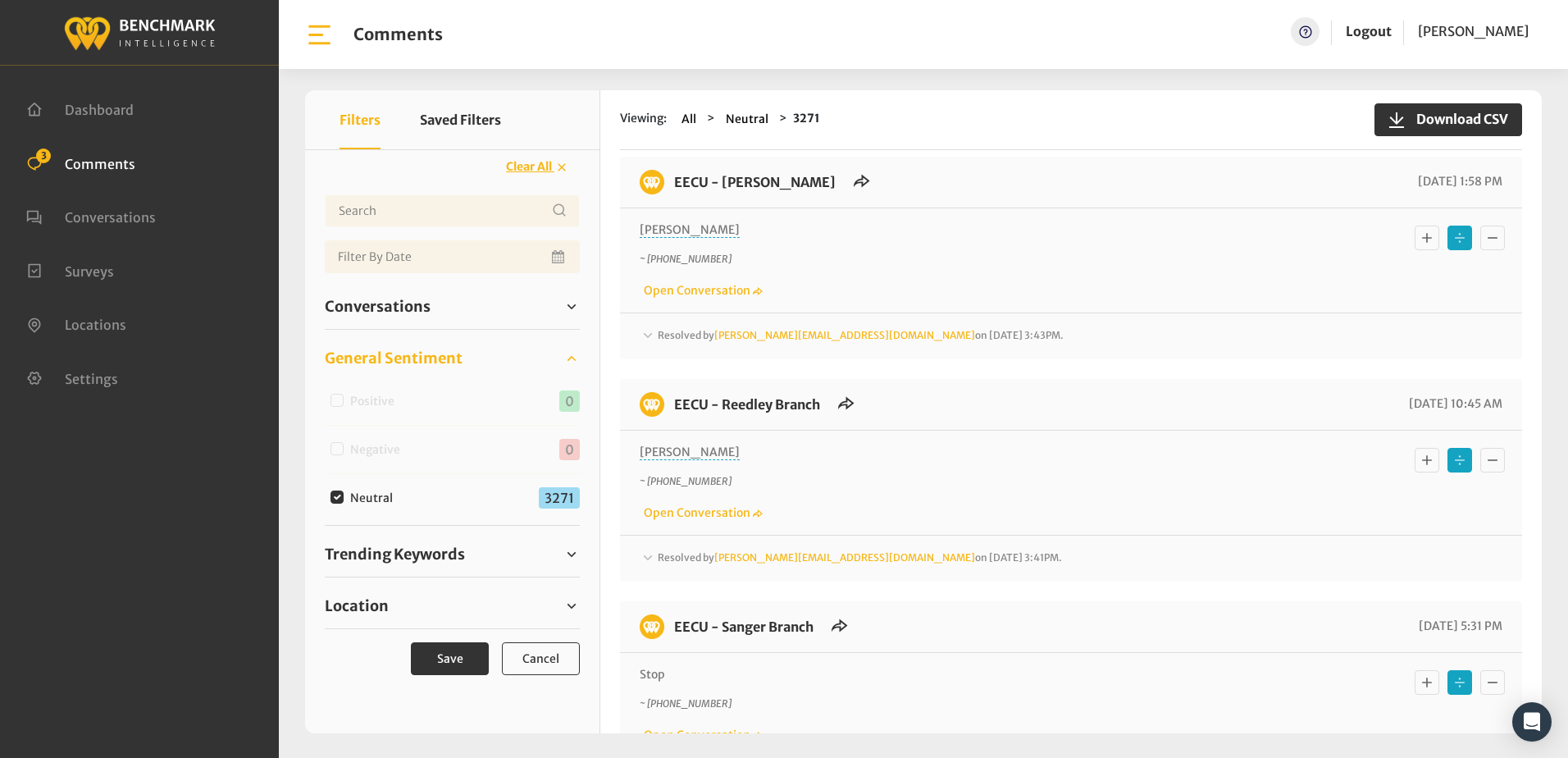
click at [645, 333] on icon at bounding box center [647, 336] width 16 height 19
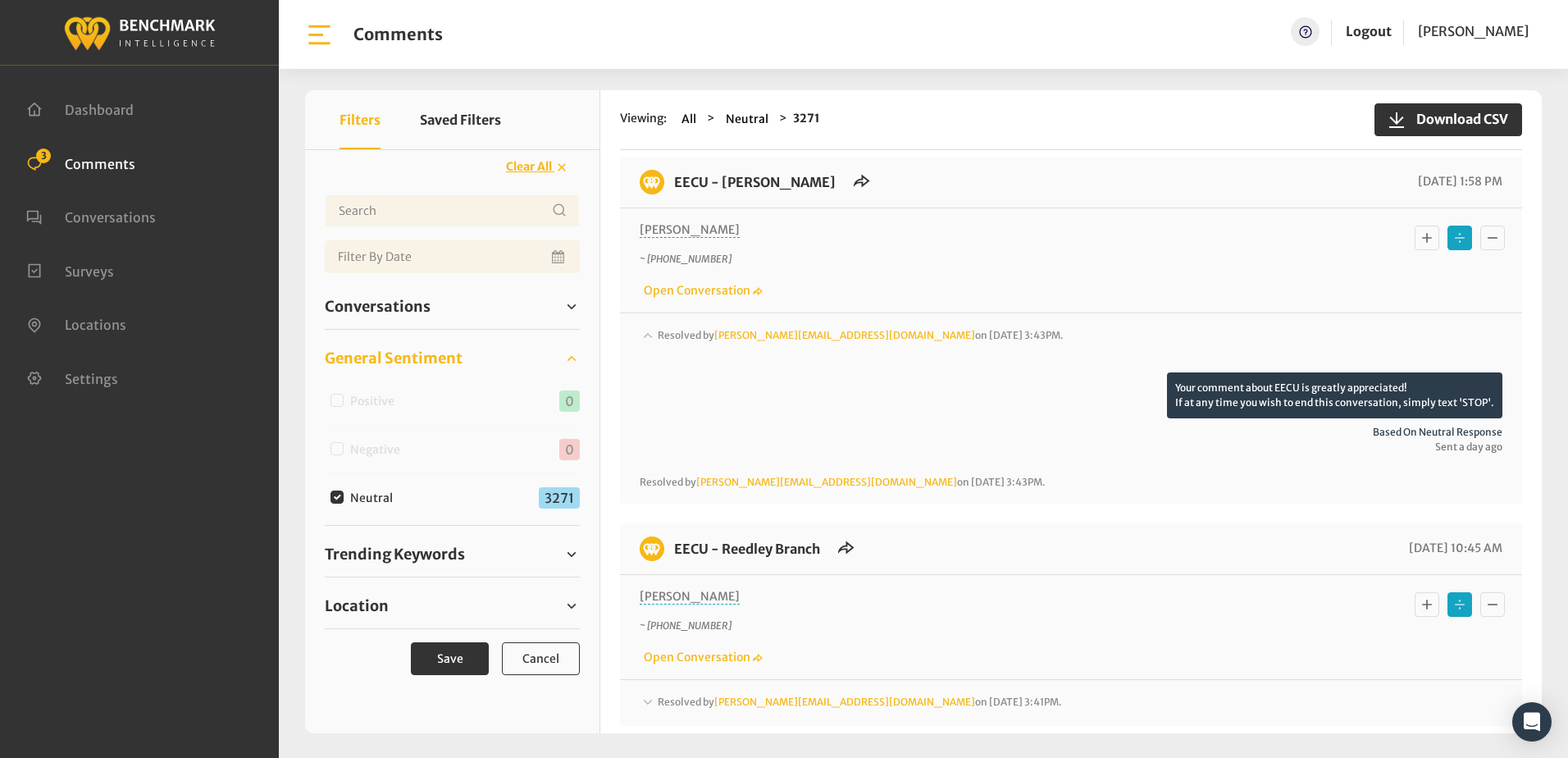
click at [645, 333] on icon at bounding box center [647, 335] width 16 height 19
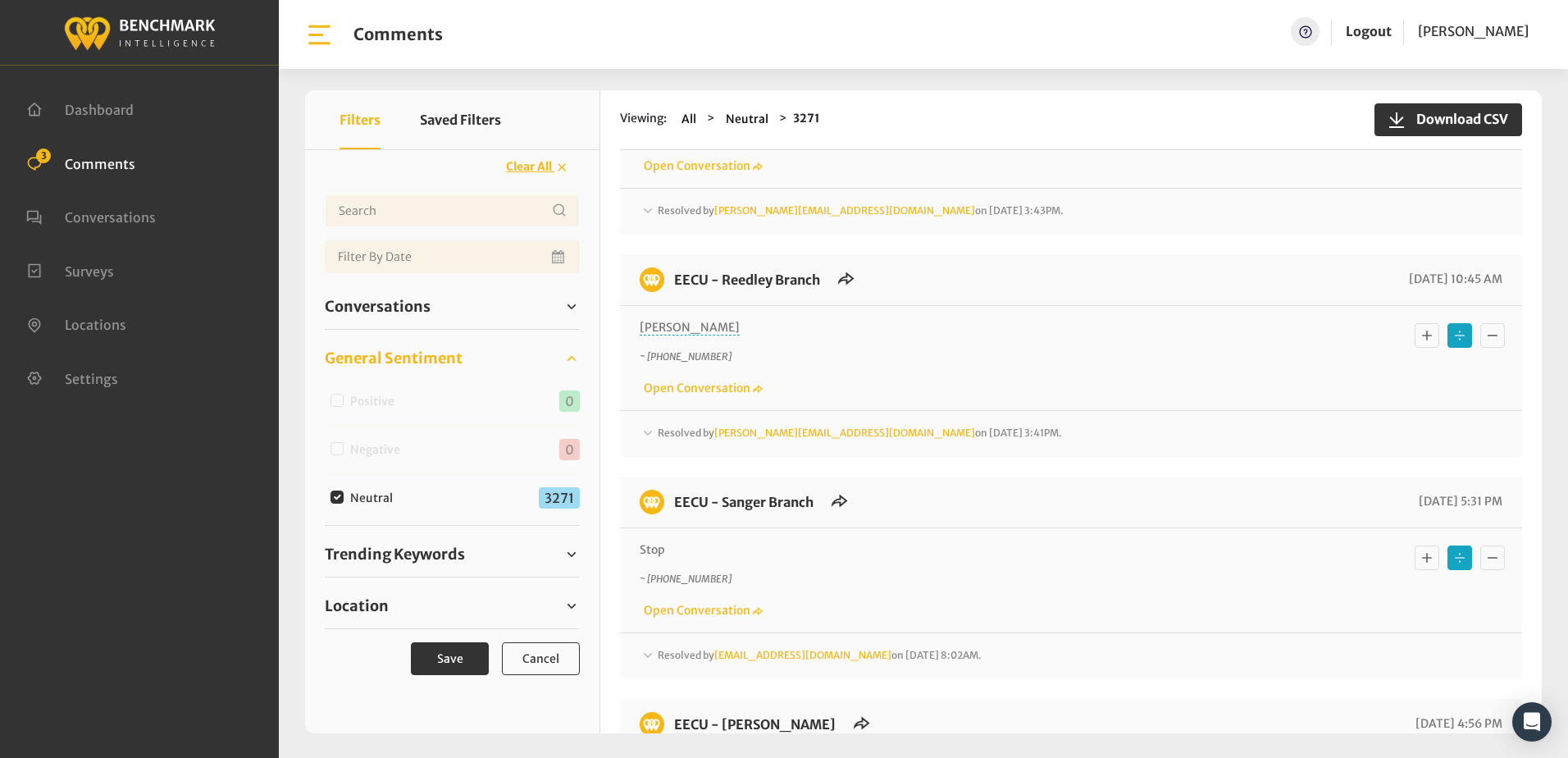
scroll to position [1067, 0]
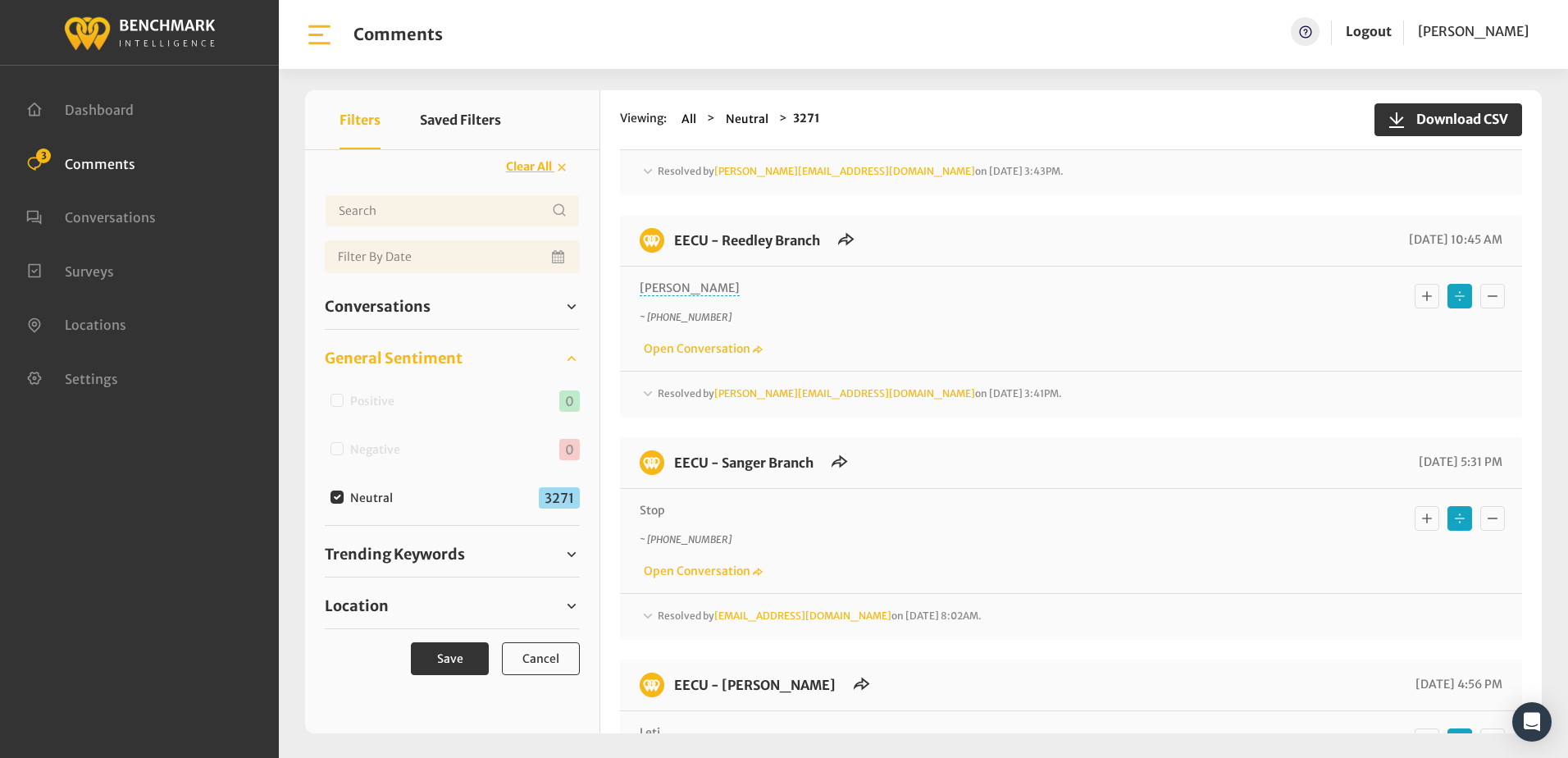
click at [649, 392] on icon at bounding box center [647, 393] width 16 height 19
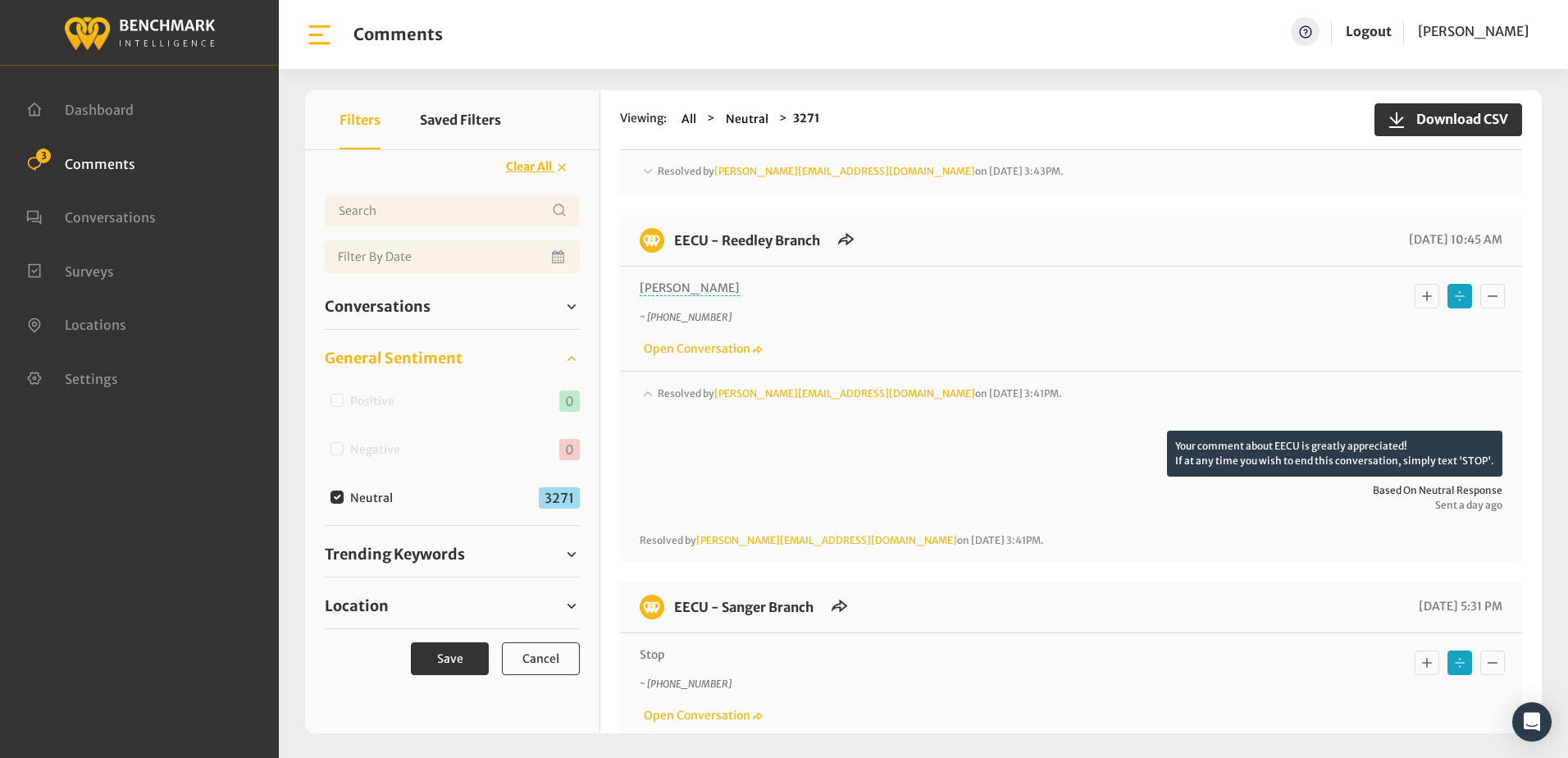
click at [649, 392] on icon at bounding box center [647, 393] width 9 height 6
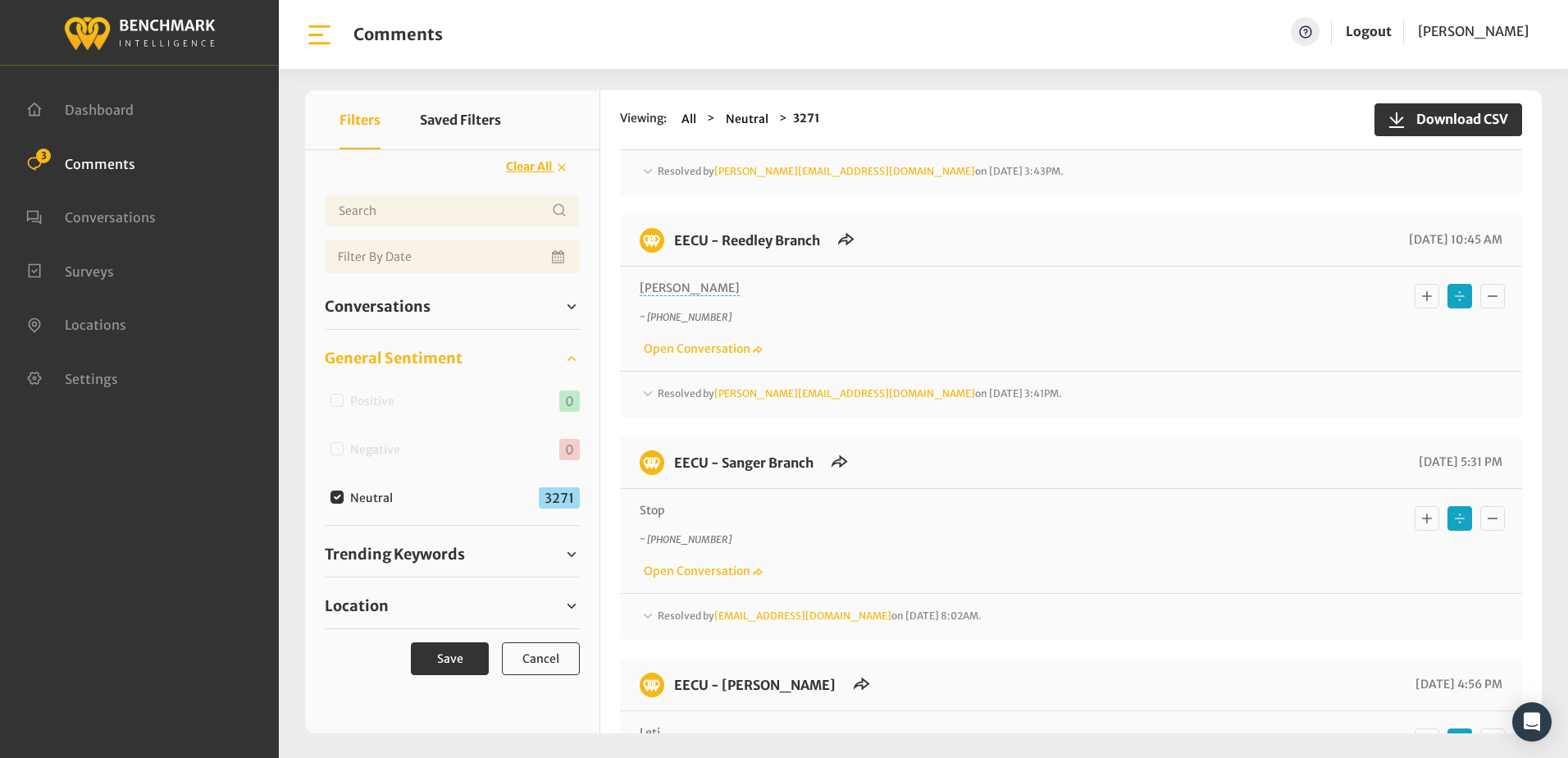
click at [649, 616] on icon at bounding box center [647, 616] width 16 height 19
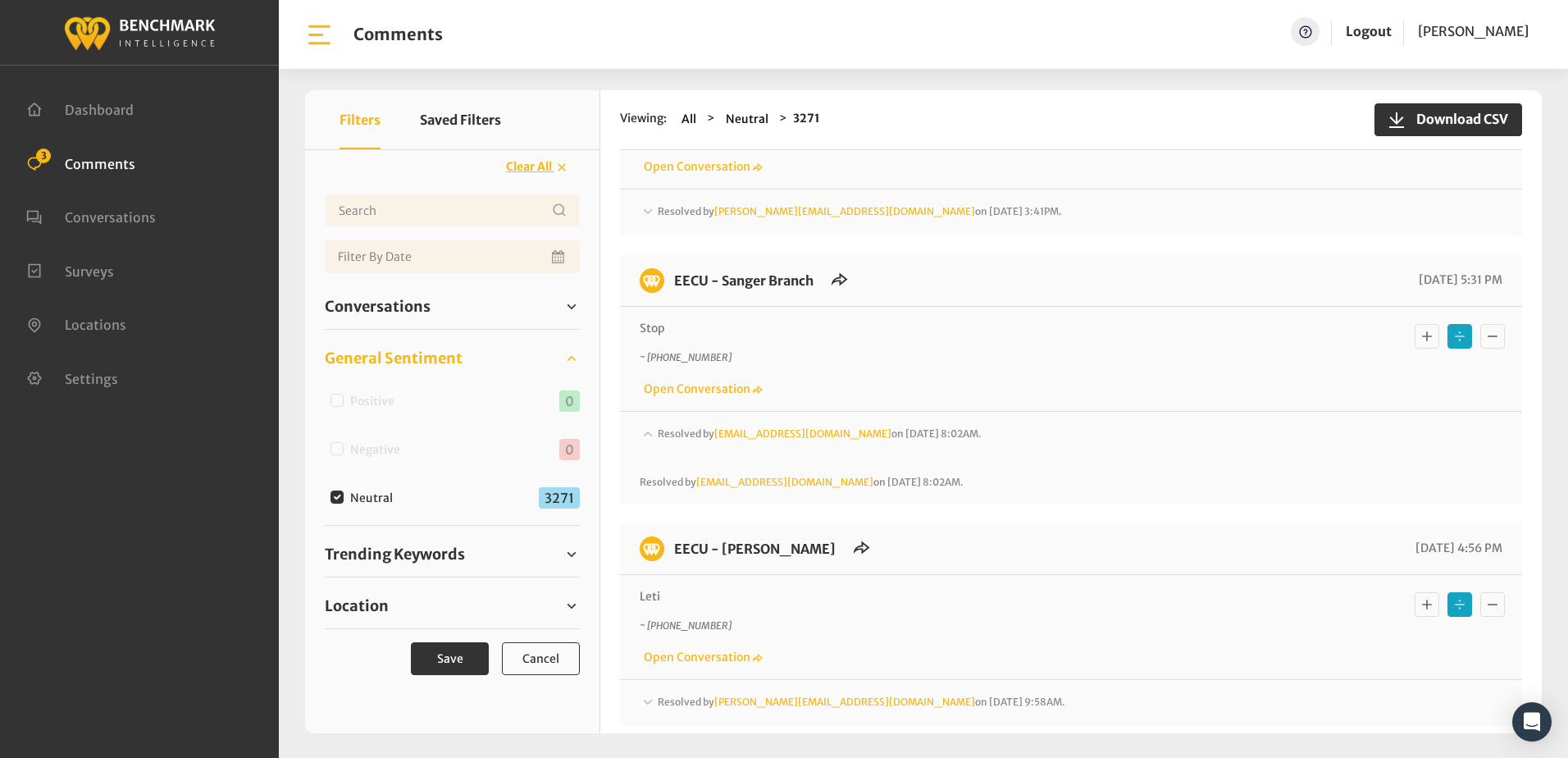
scroll to position [1477, 0]
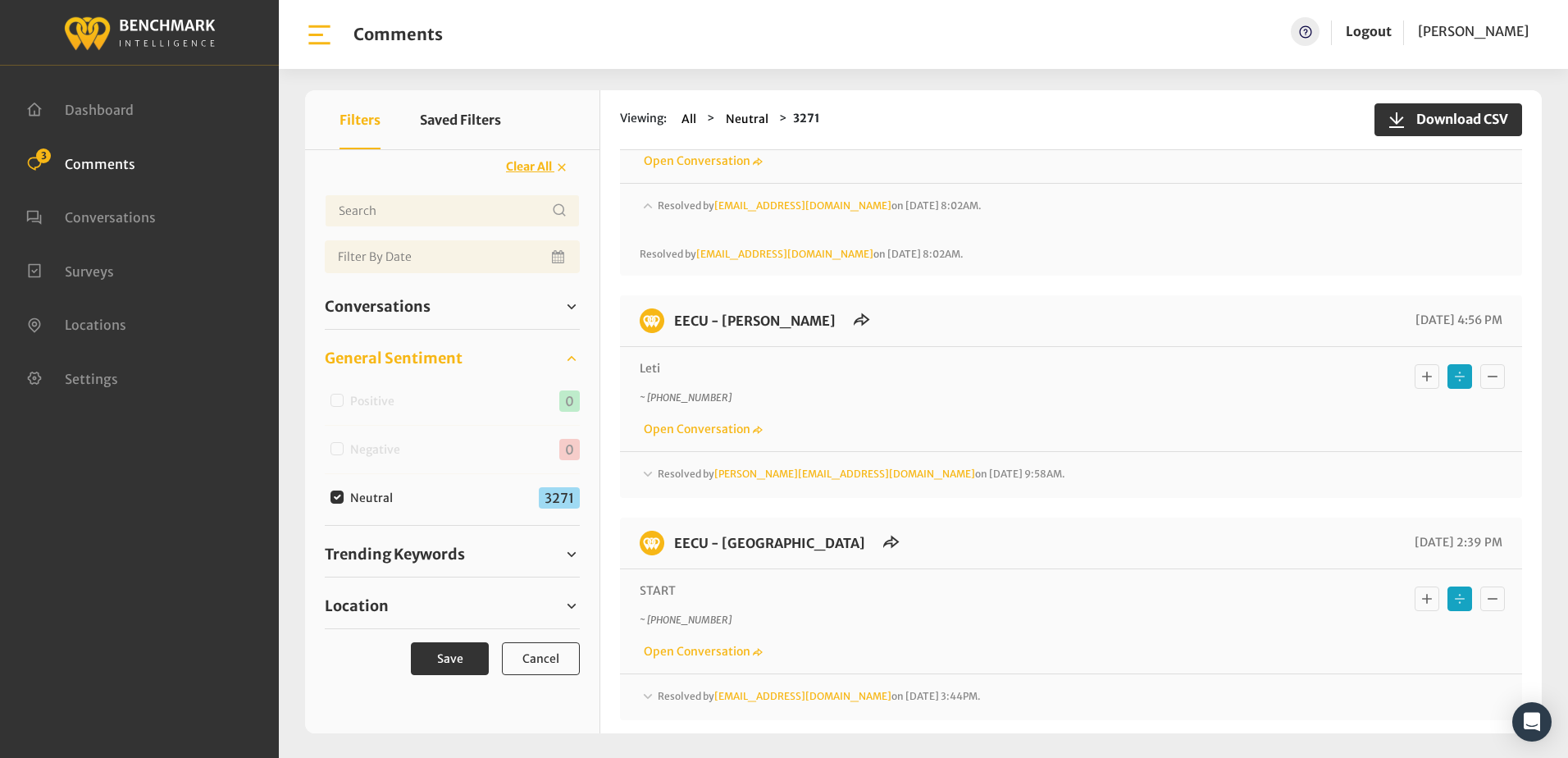
click at [648, 467] on icon at bounding box center [647, 474] width 16 height 19
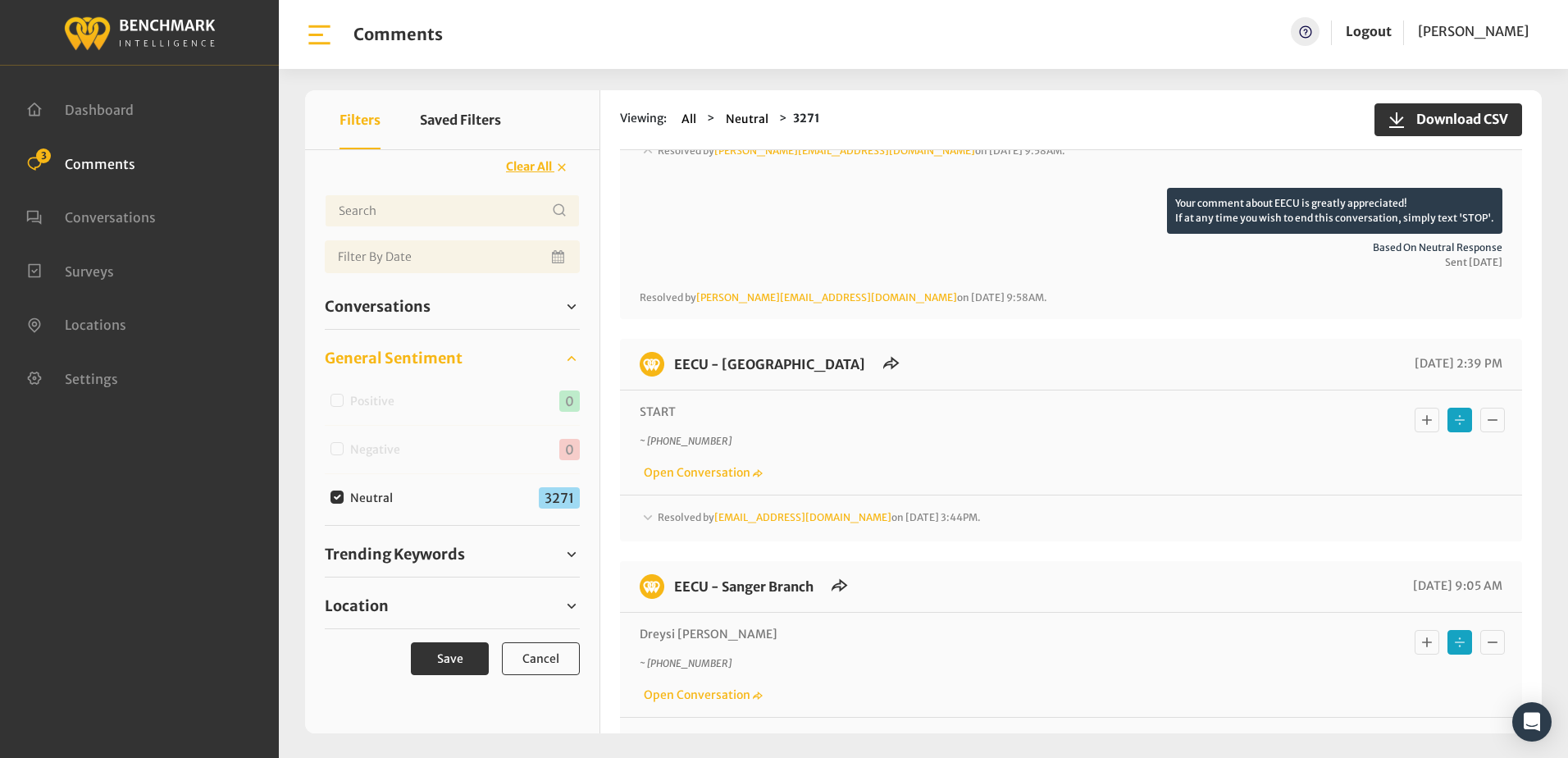
scroll to position [1805, 0]
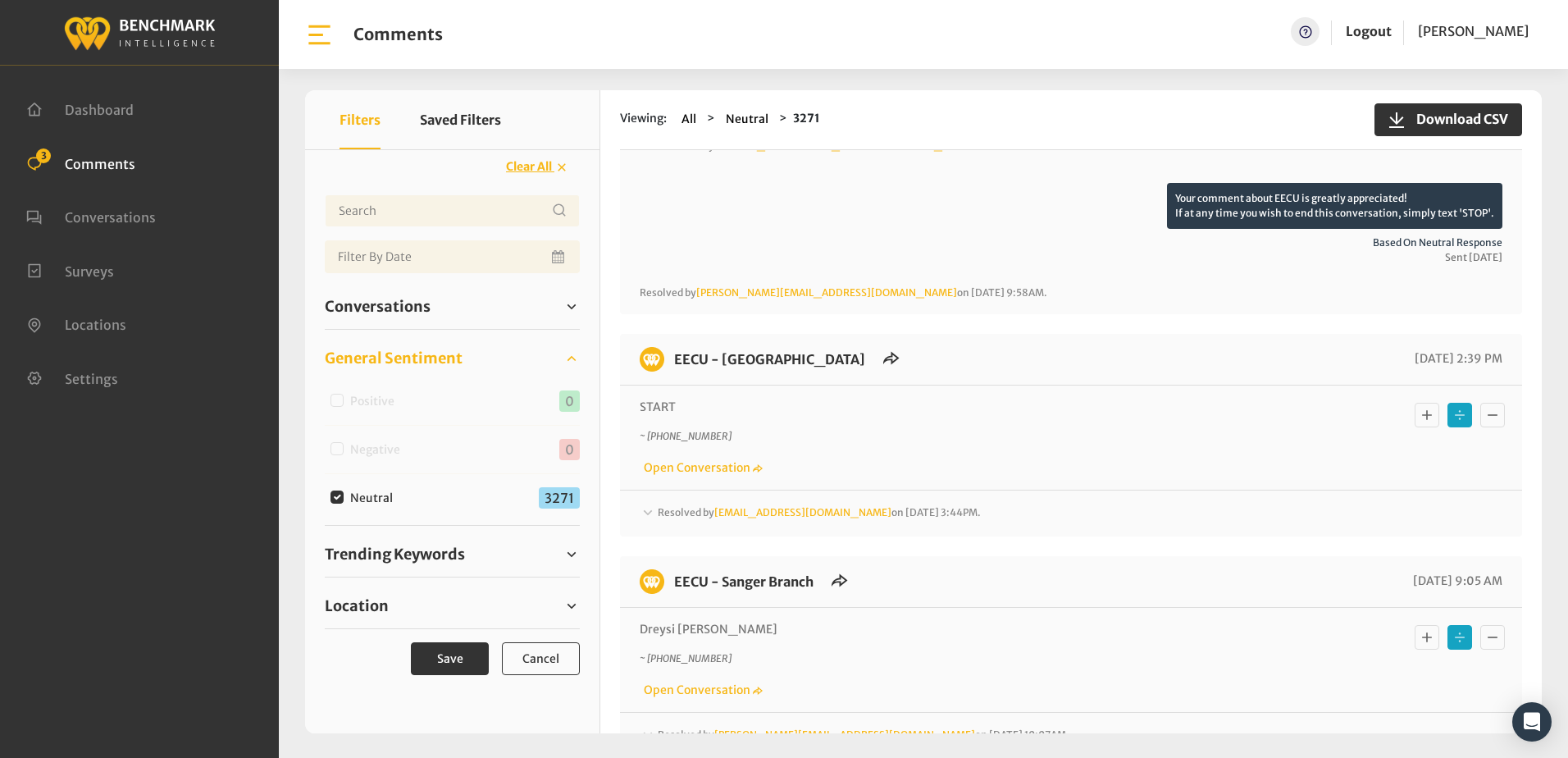
click at [643, 515] on icon at bounding box center [647, 513] width 16 height 19
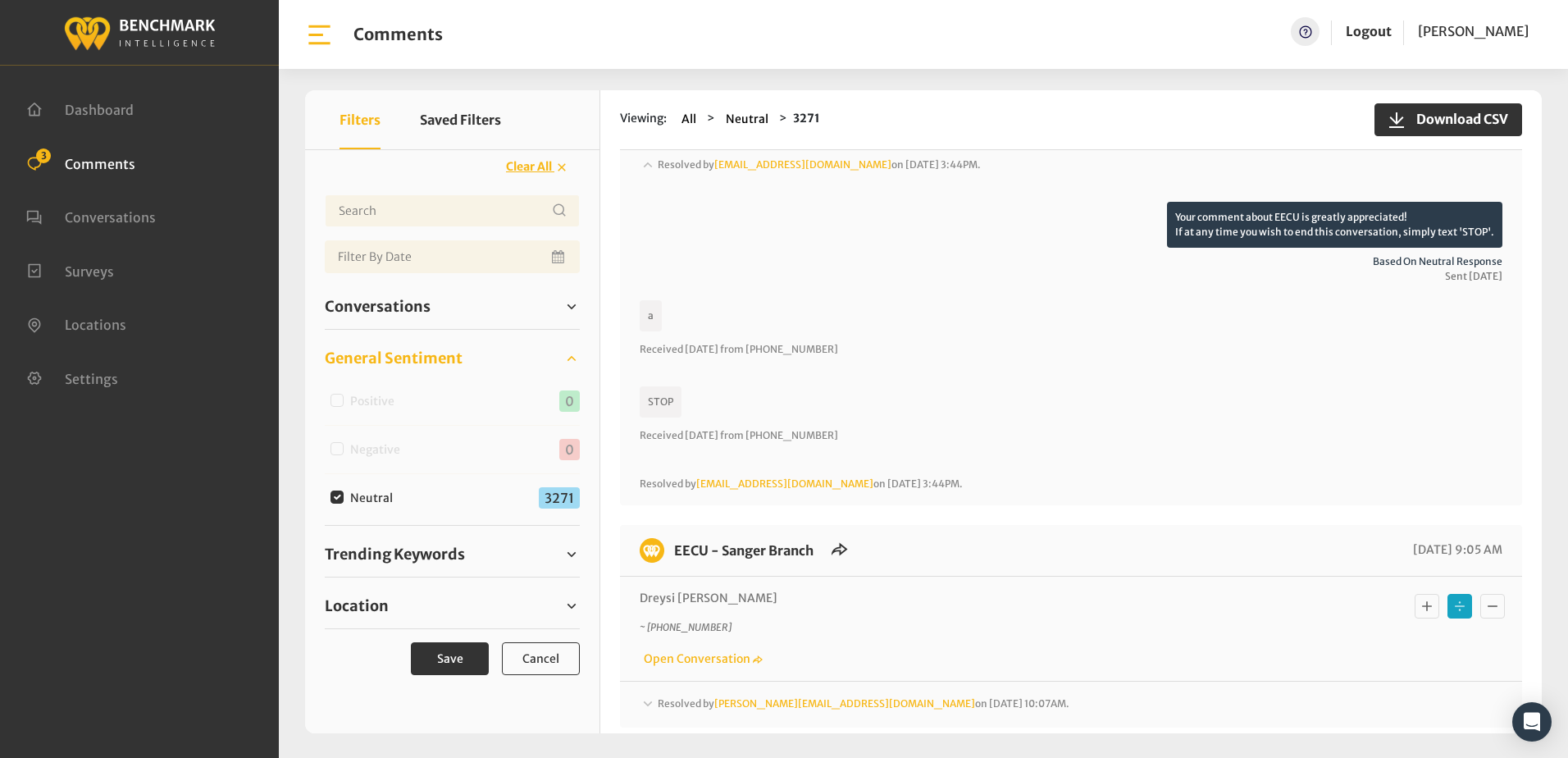
scroll to position [2215, 0]
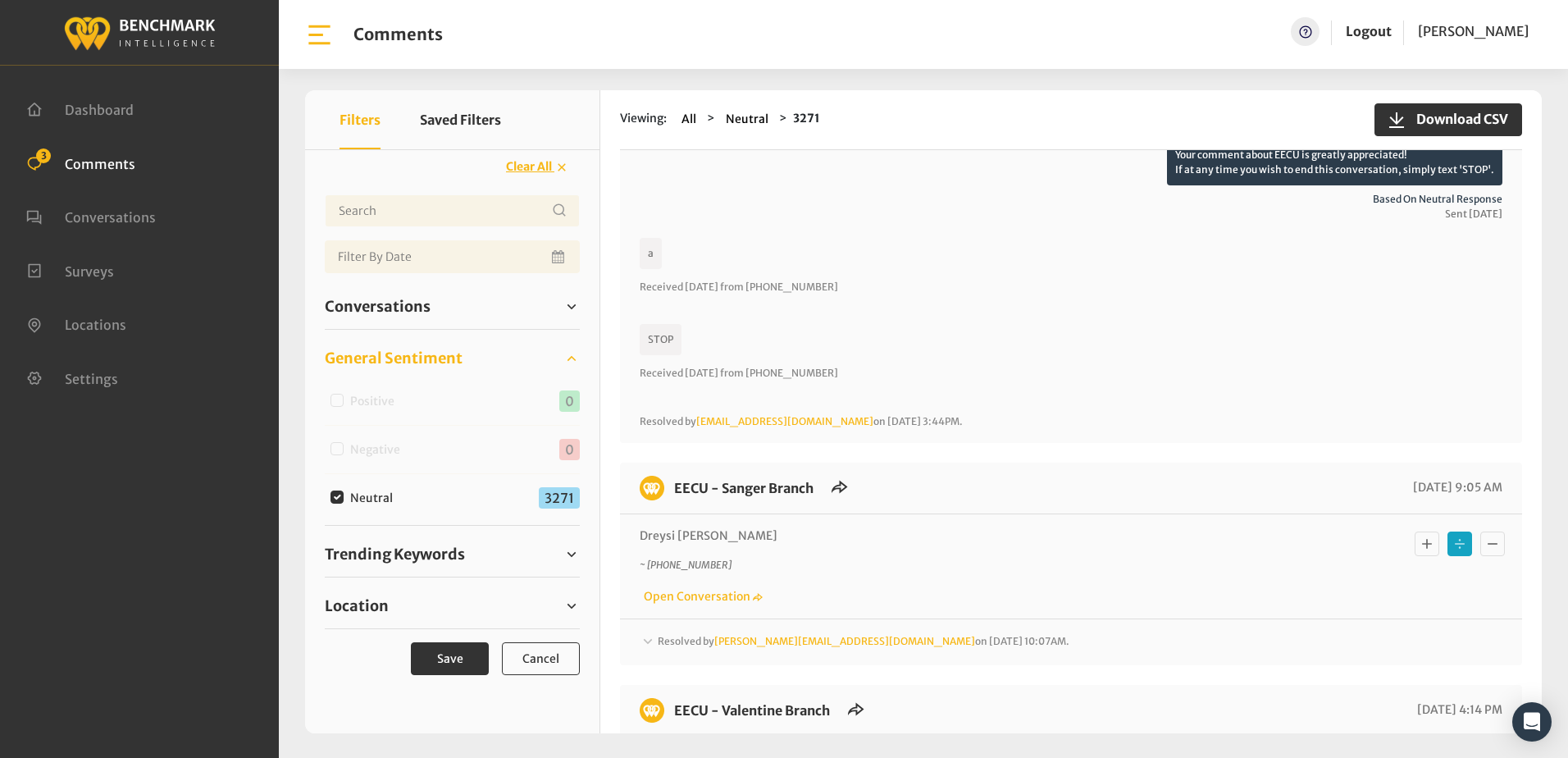
click at [643, 639] on icon at bounding box center [647, 642] width 16 height 19
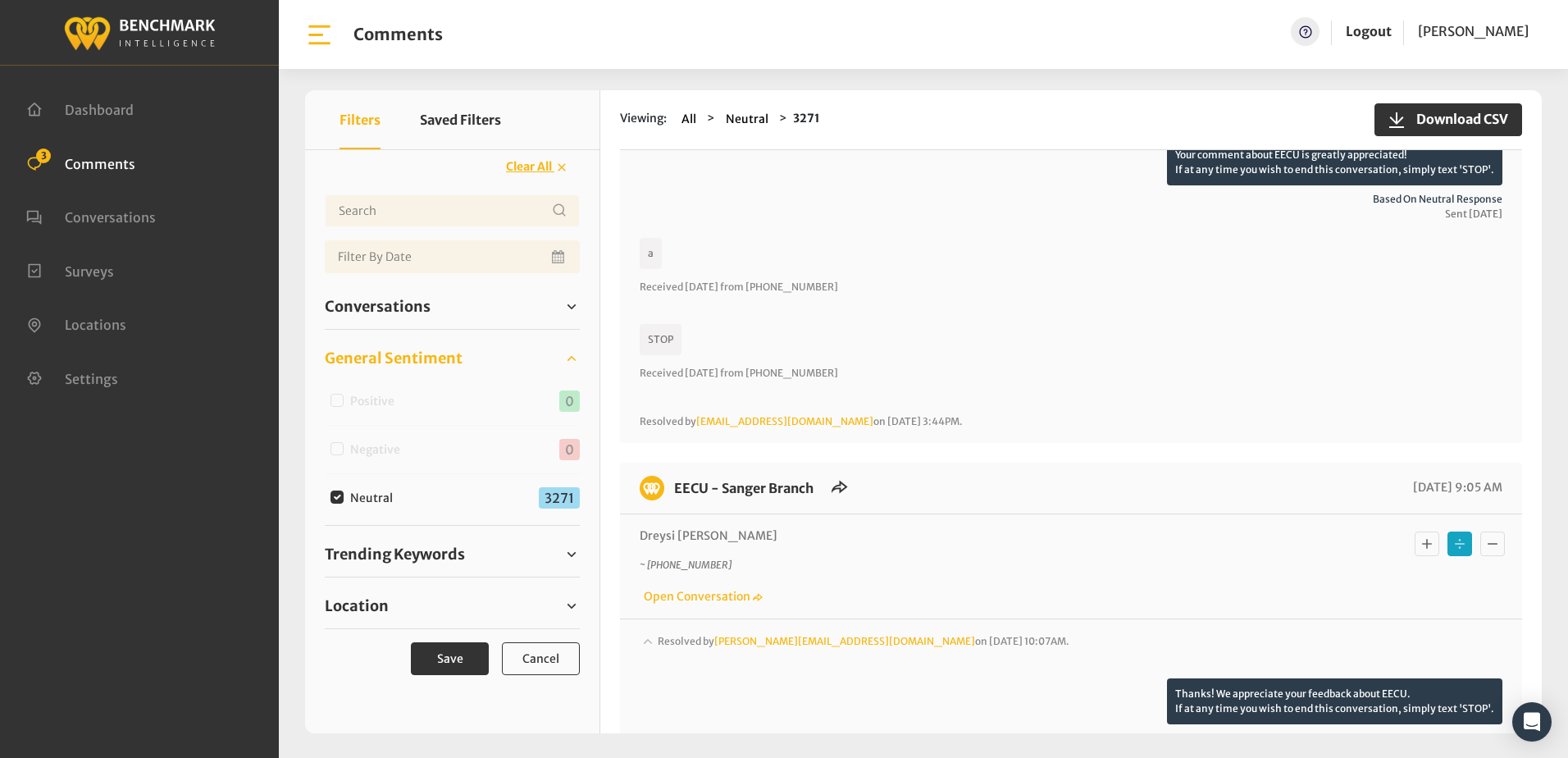
scroll to position [2543, 0]
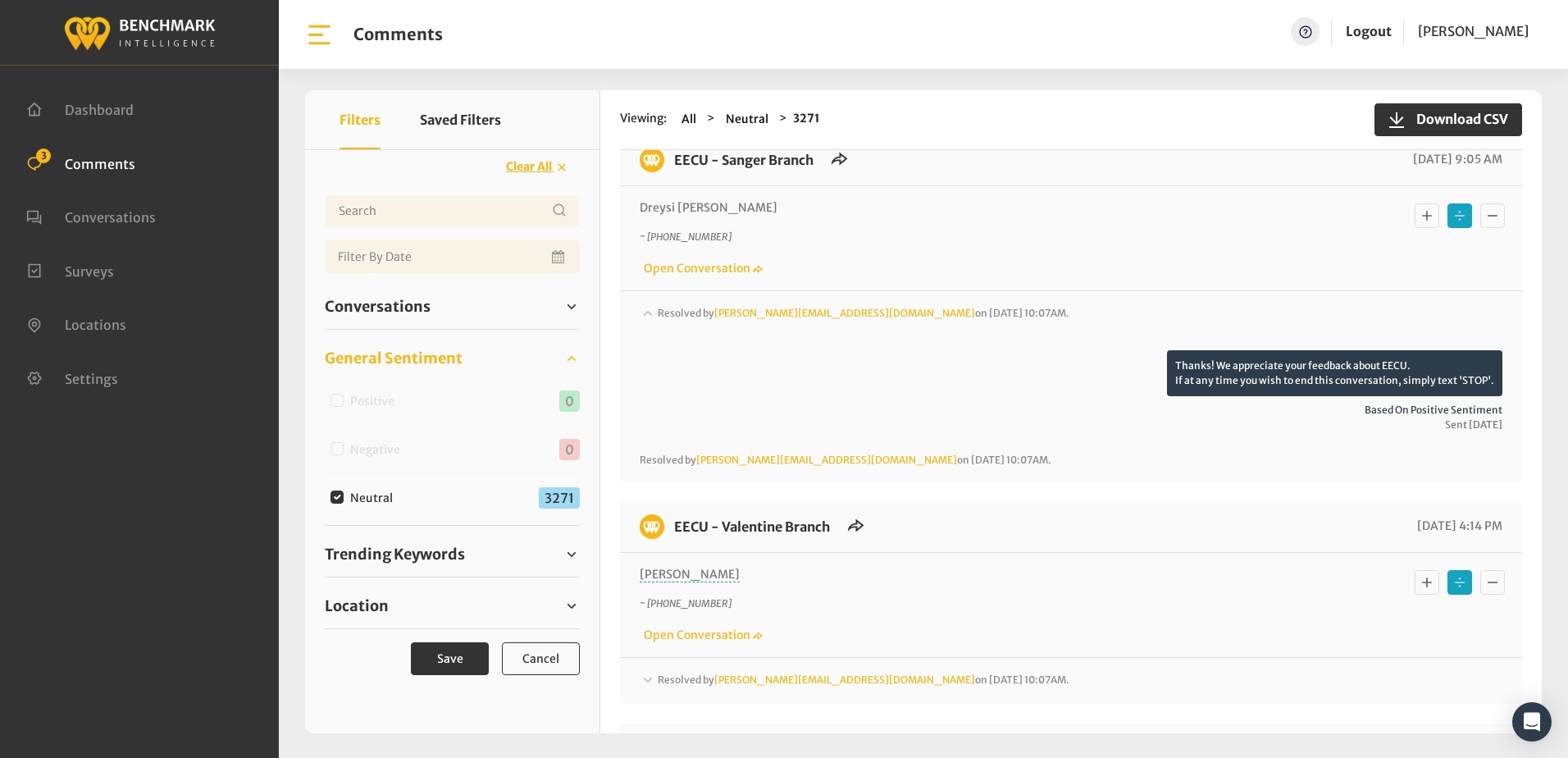
click at [647, 680] on icon at bounding box center [647, 679] width 9 height 5
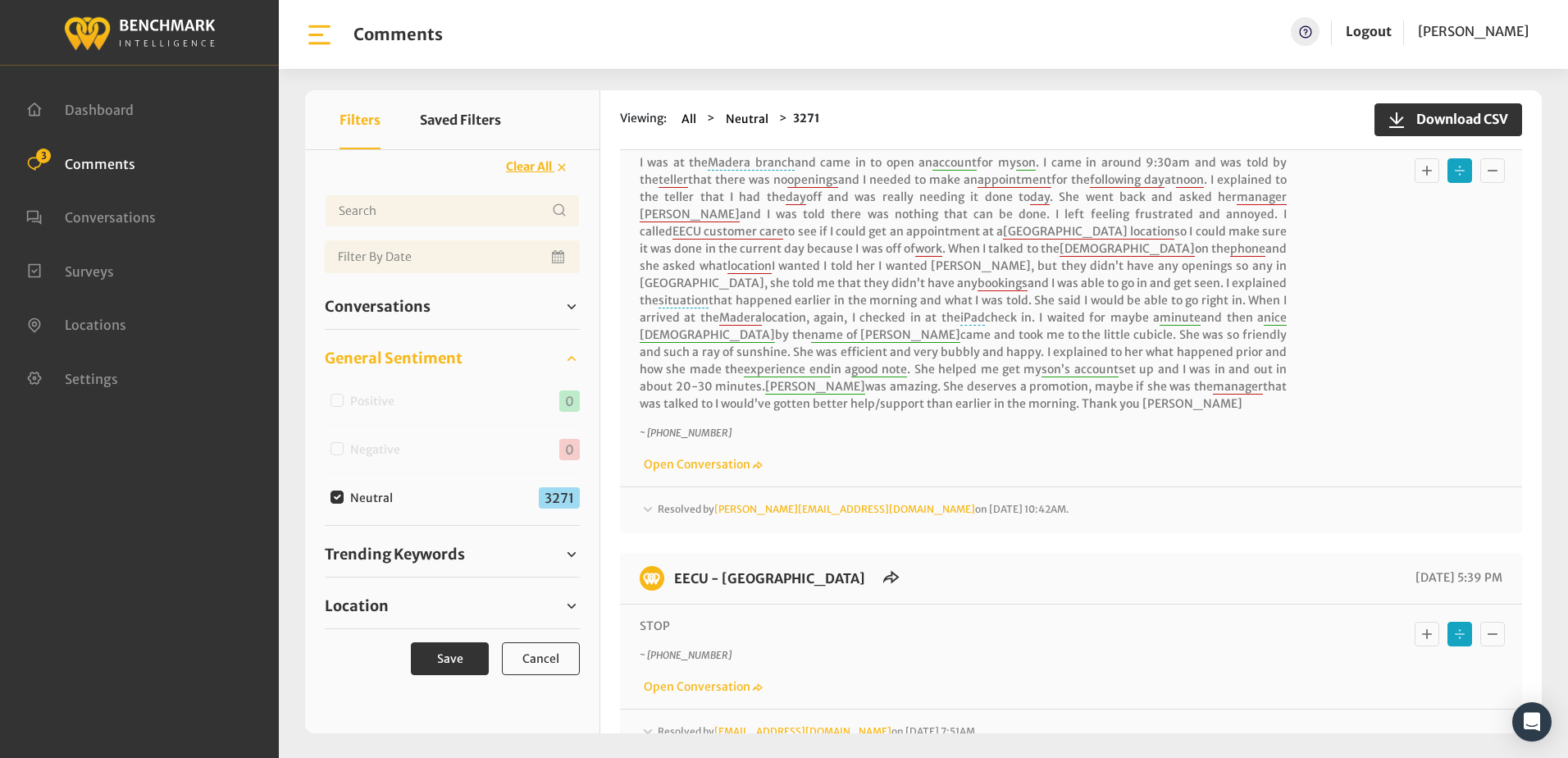
scroll to position [3610, 0]
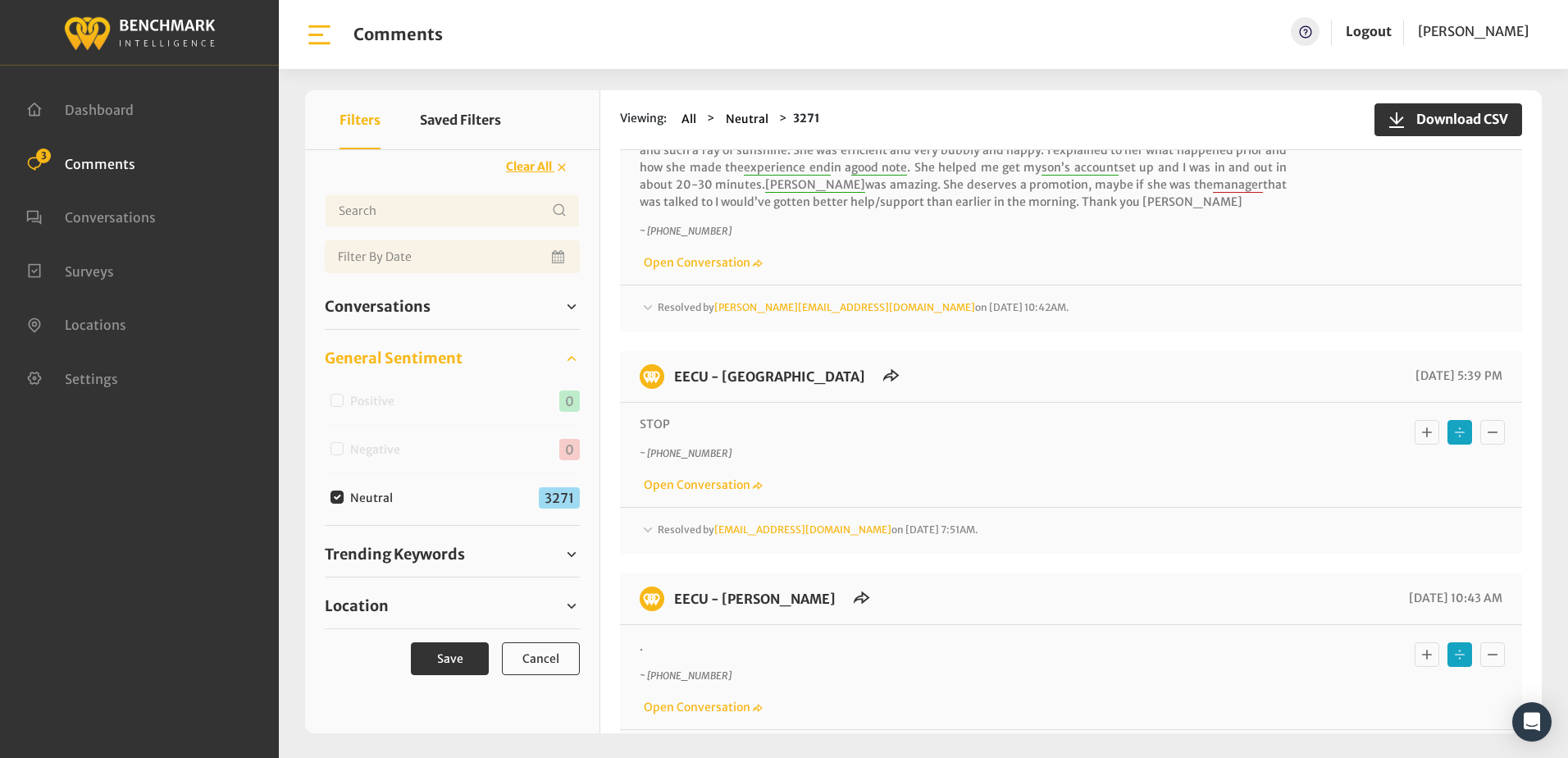
click at [648, 520] on icon at bounding box center [647, 530] width 16 height 19
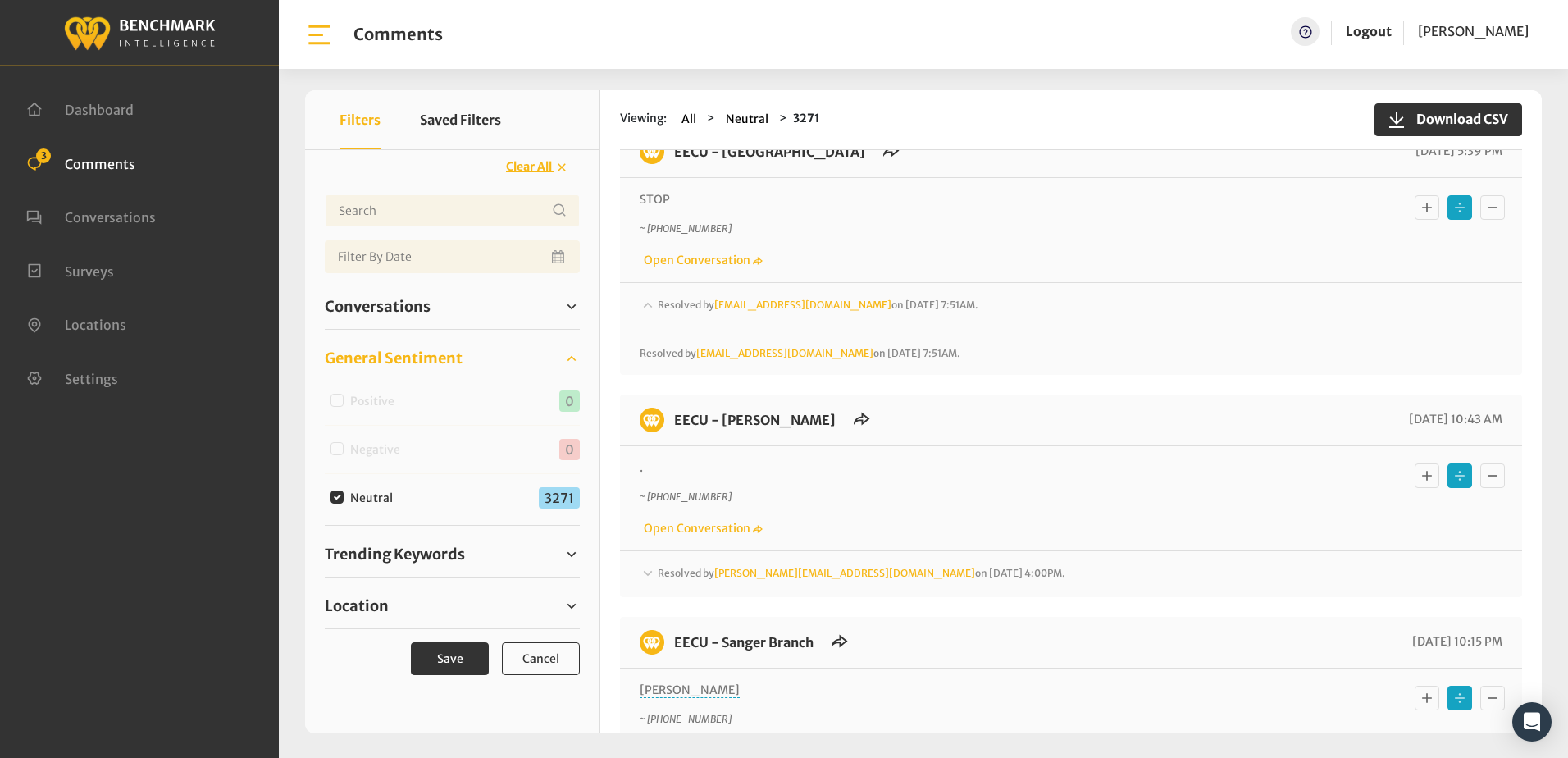
scroll to position [3938, 0]
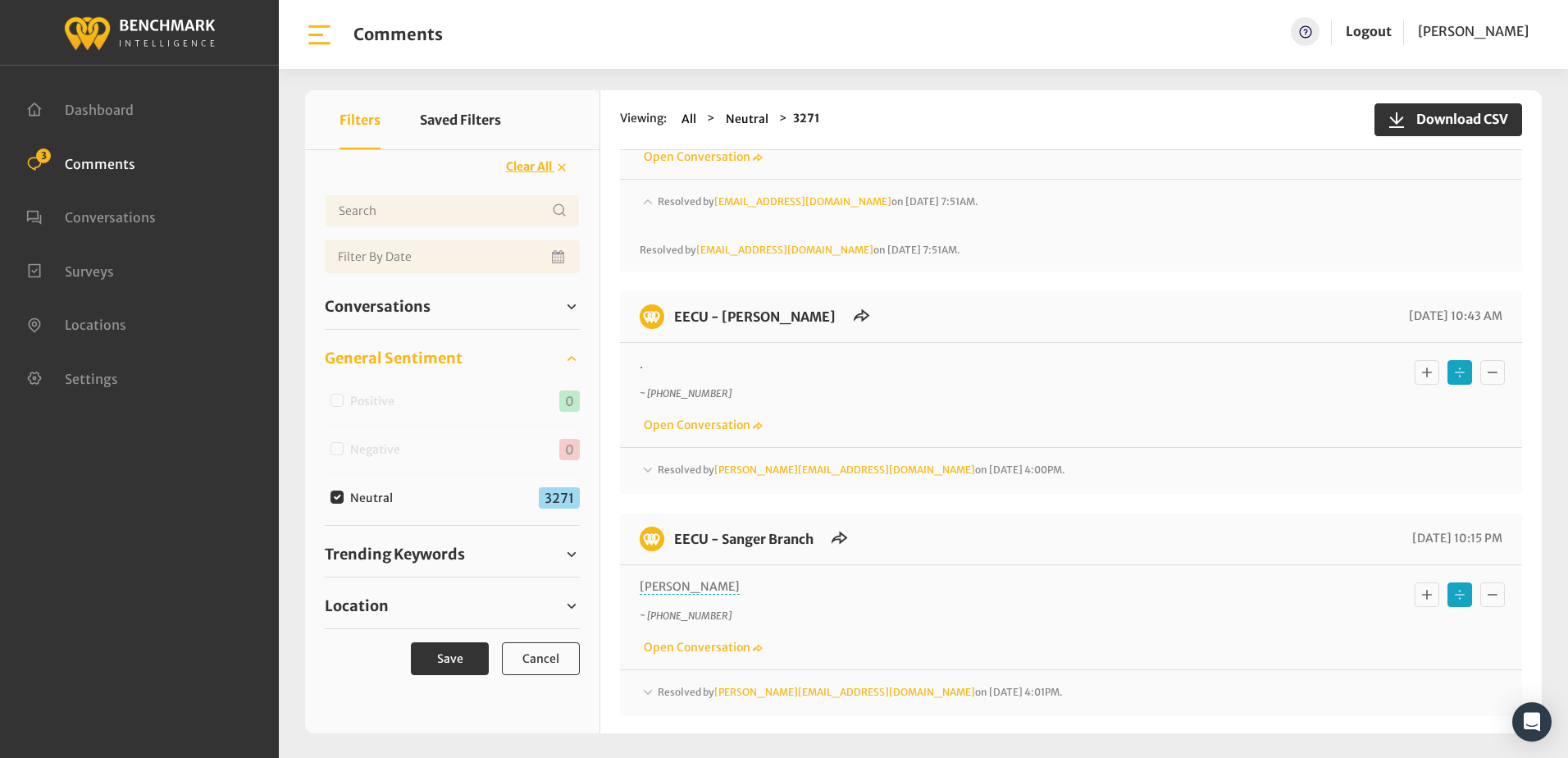
click at [647, 460] on icon at bounding box center [647, 469] width 16 height 19
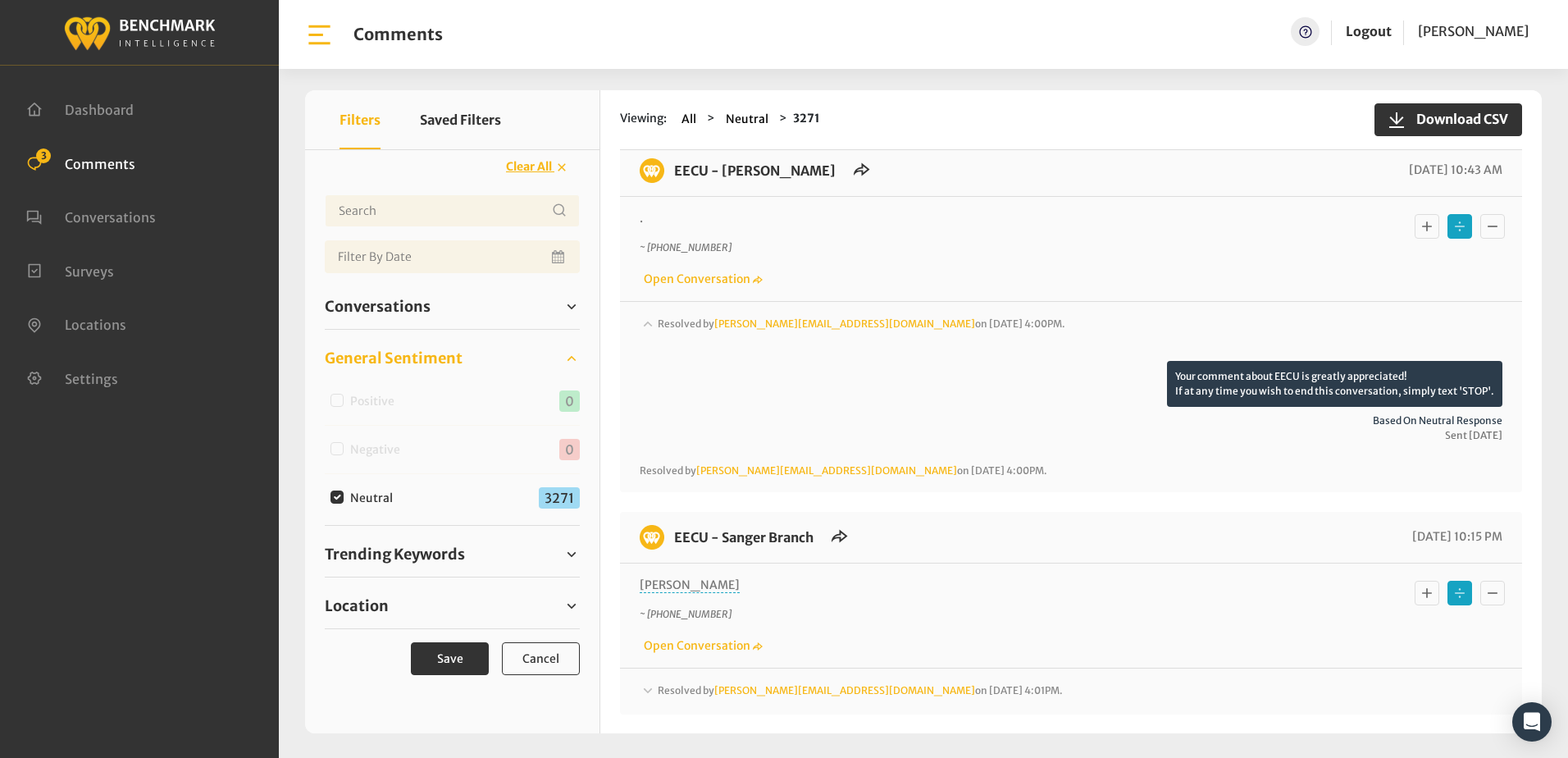
scroll to position [4430, 0]
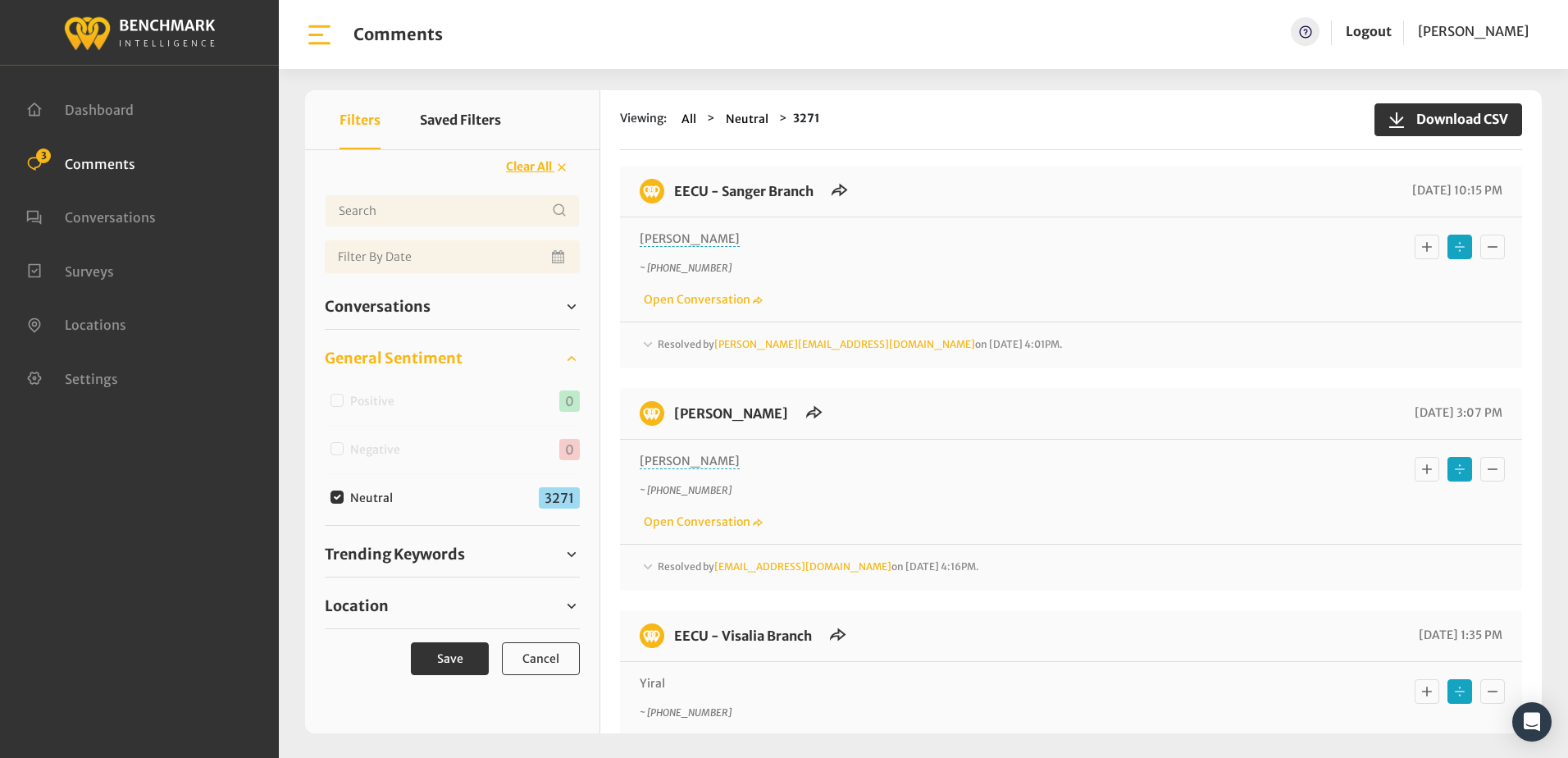
click at [643, 557] on icon at bounding box center [647, 567] width 16 height 19
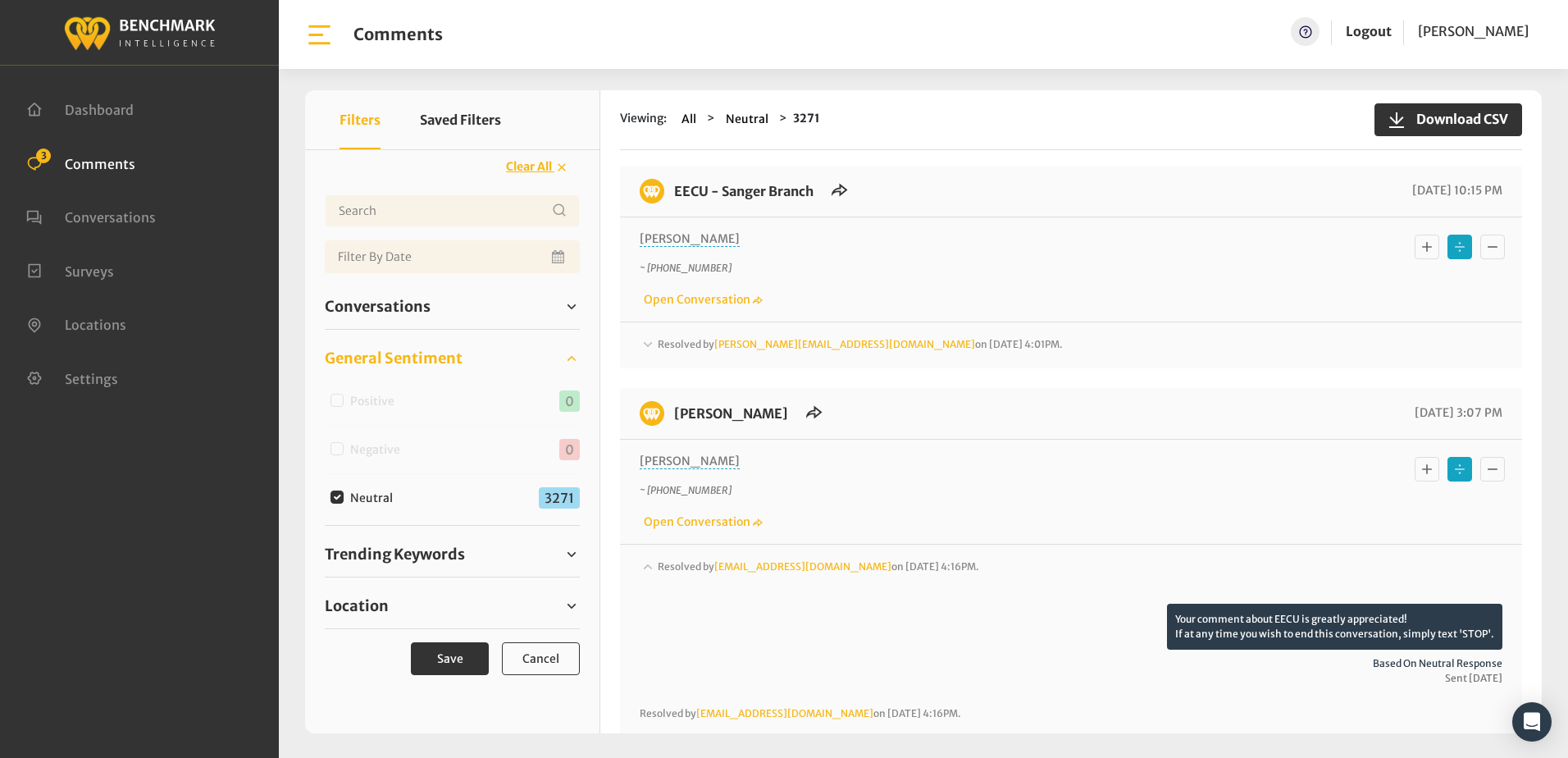
click at [645, 335] on icon at bounding box center [647, 344] width 16 height 19
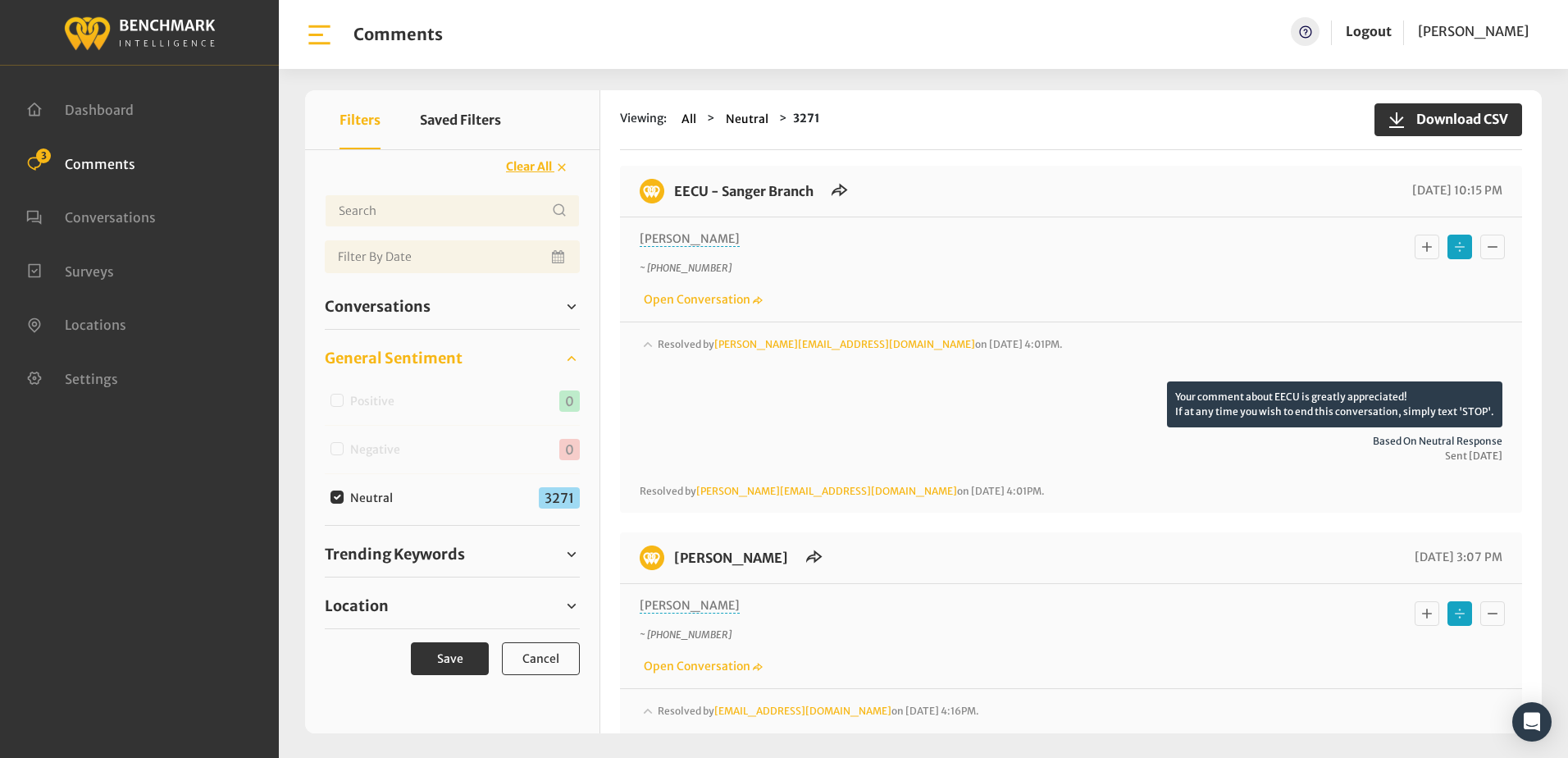
scroll to position [5004, 0]
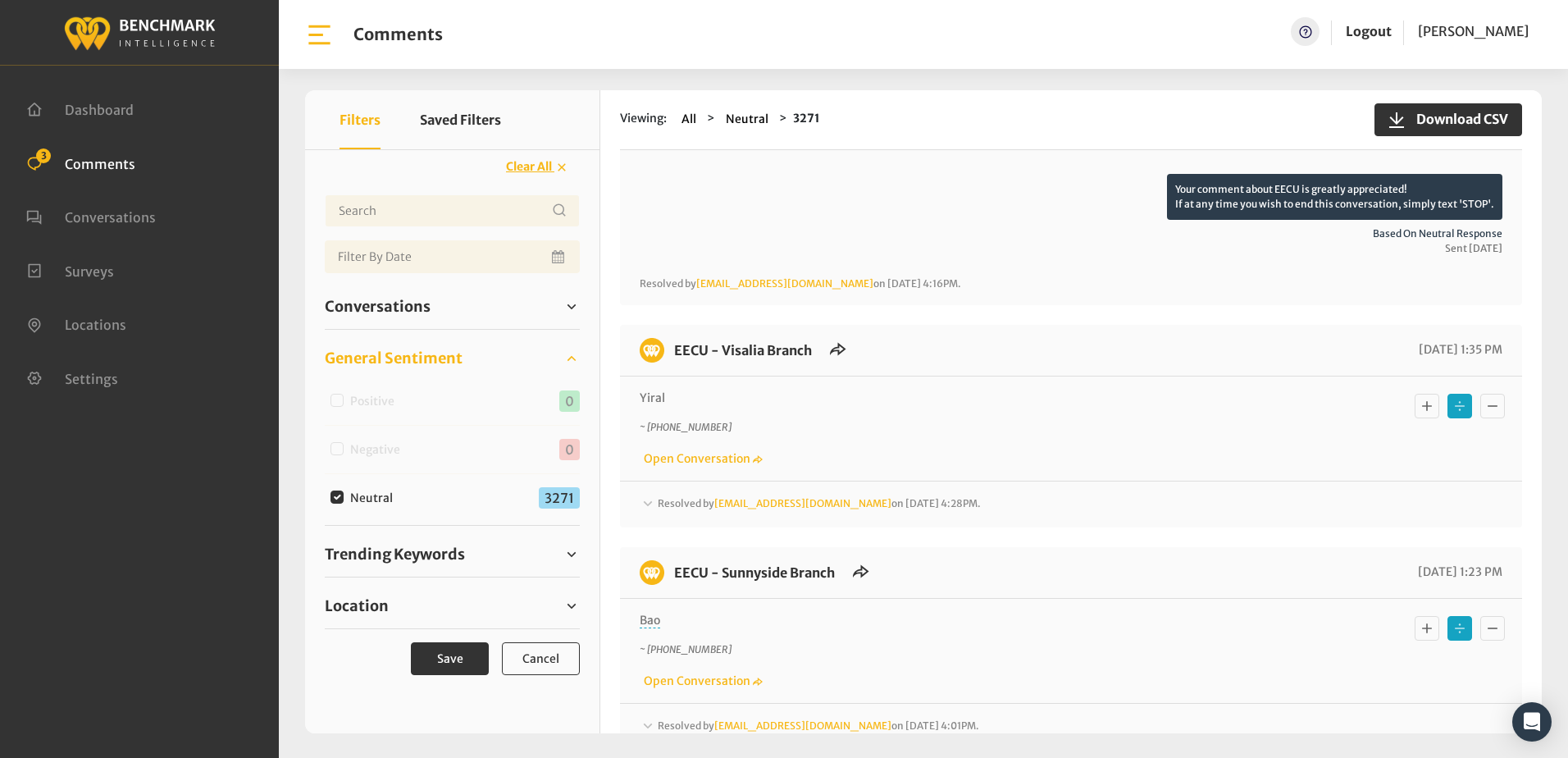
click at [649, 493] on icon at bounding box center [647, 503] width 16 height 19
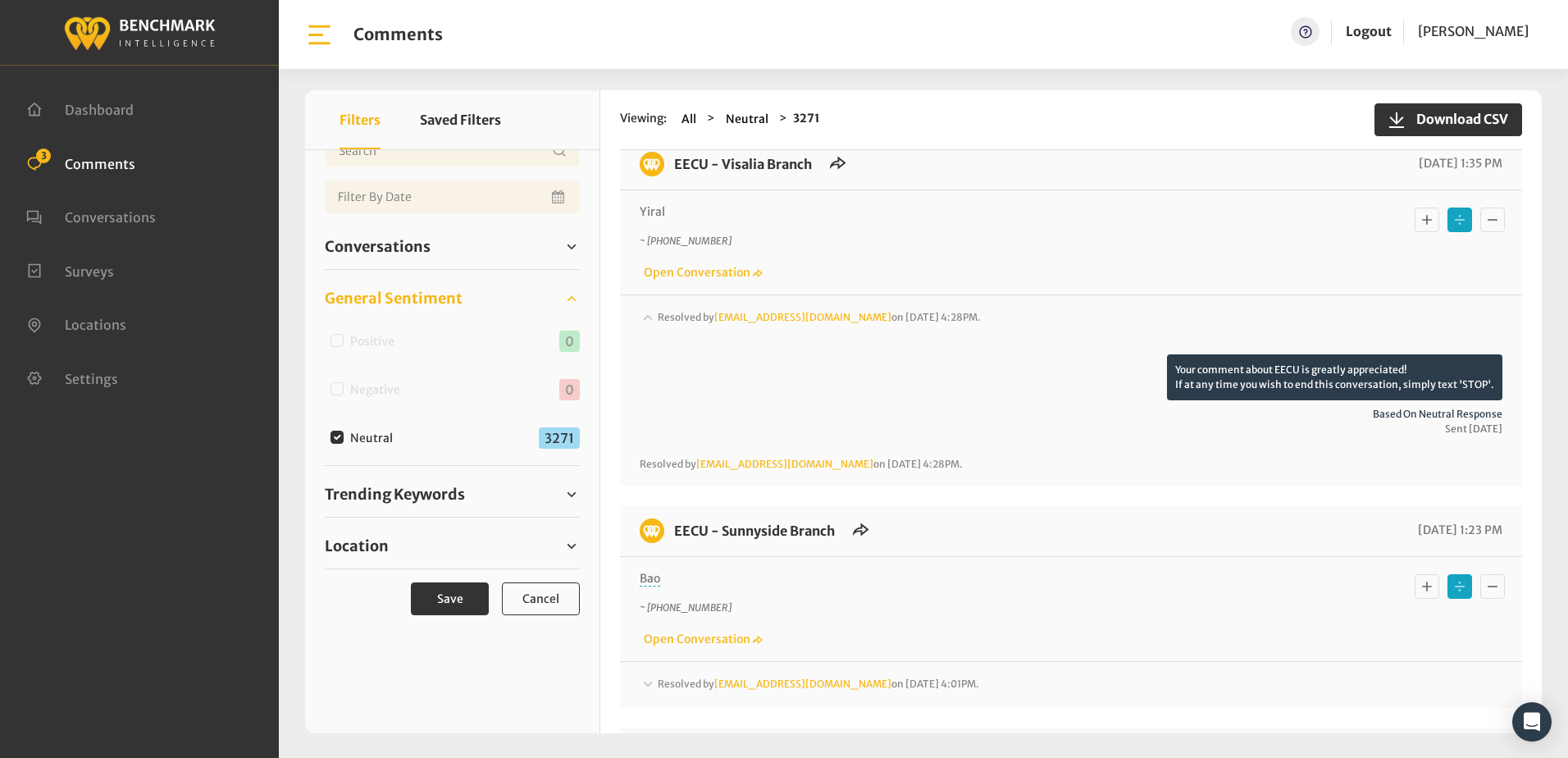
scroll to position [5496, 0]
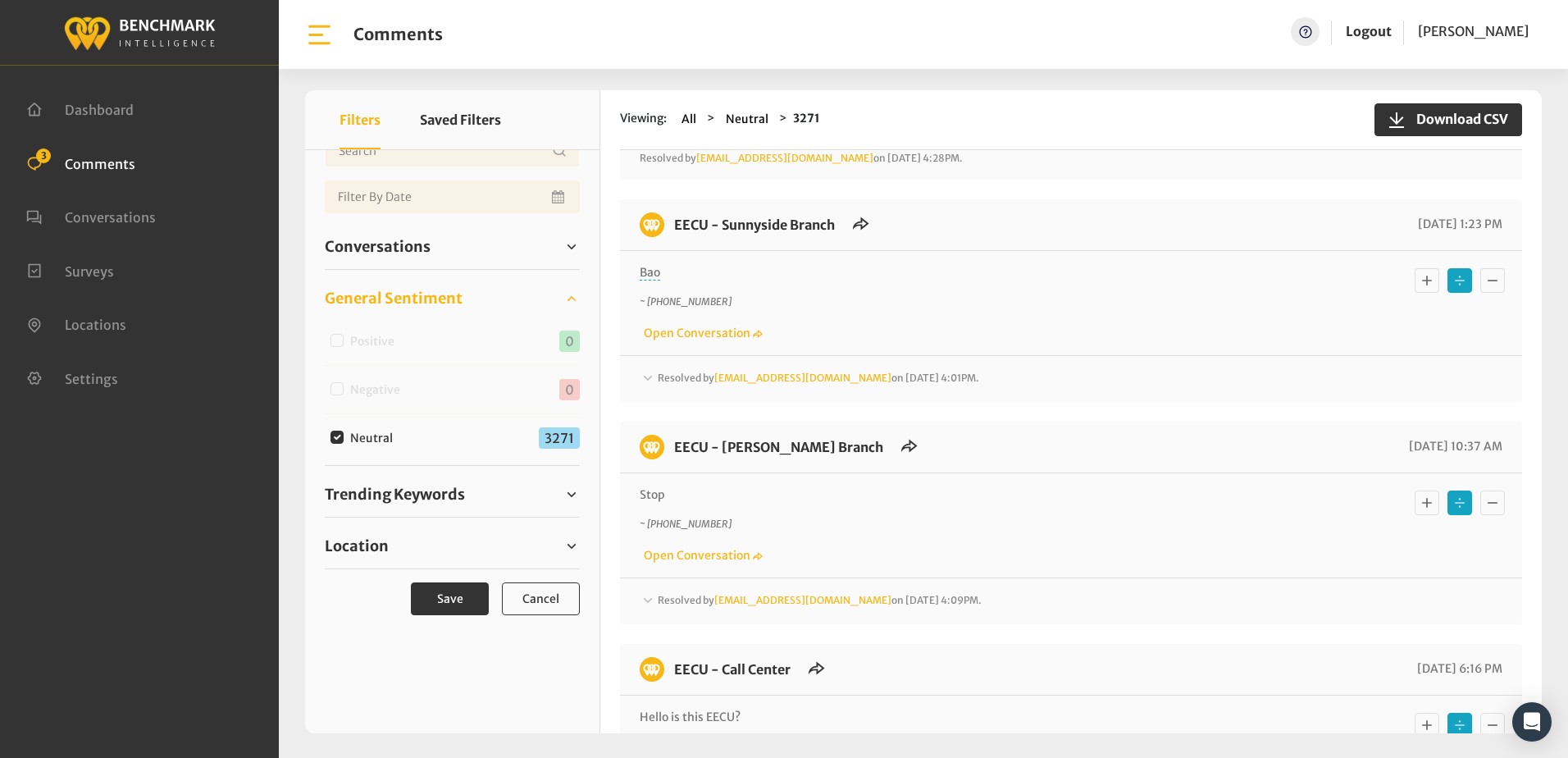
click at [649, 591] on icon at bounding box center [647, 600] width 16 height 19
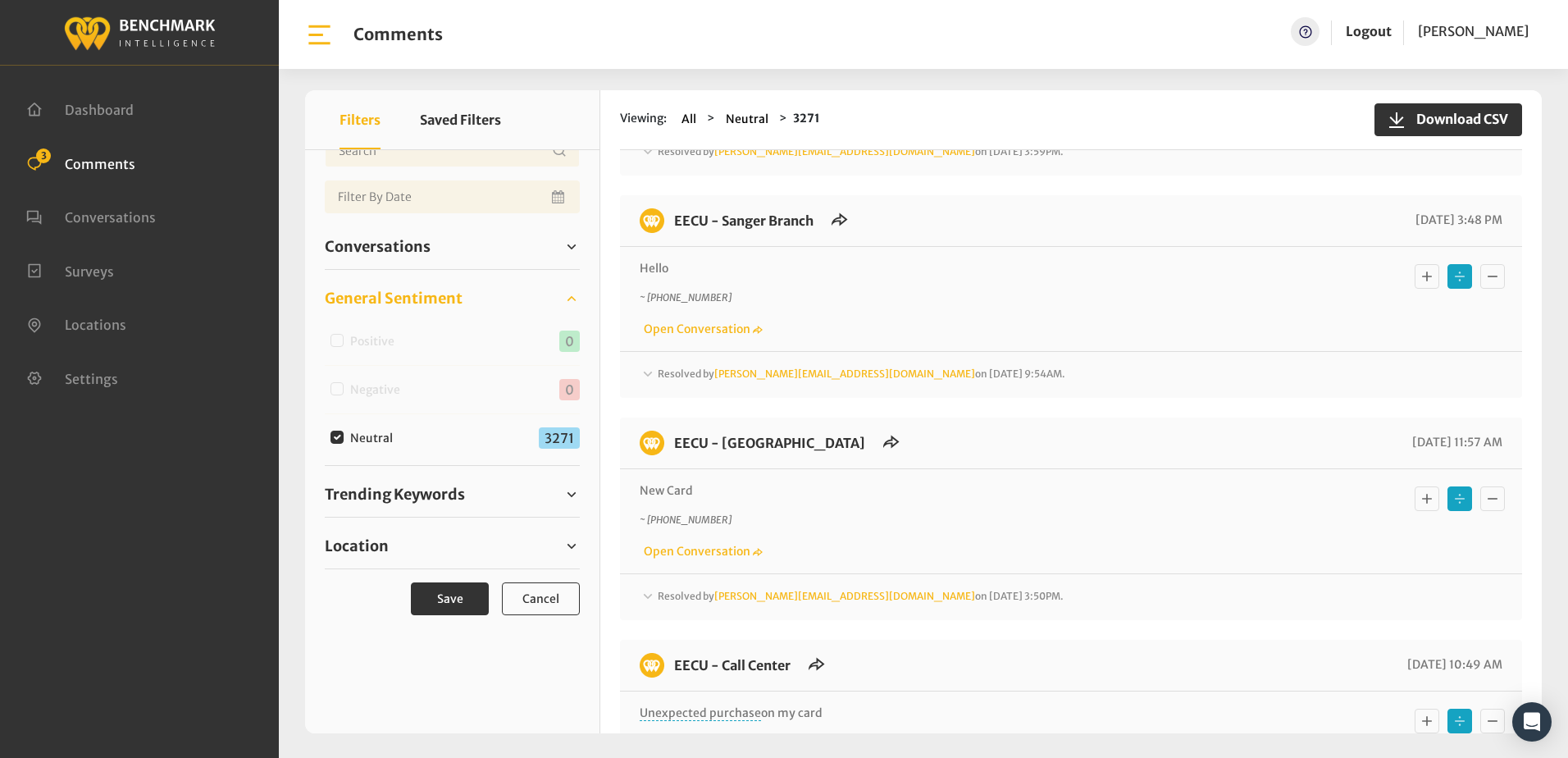
scroll to position [6399, 0]
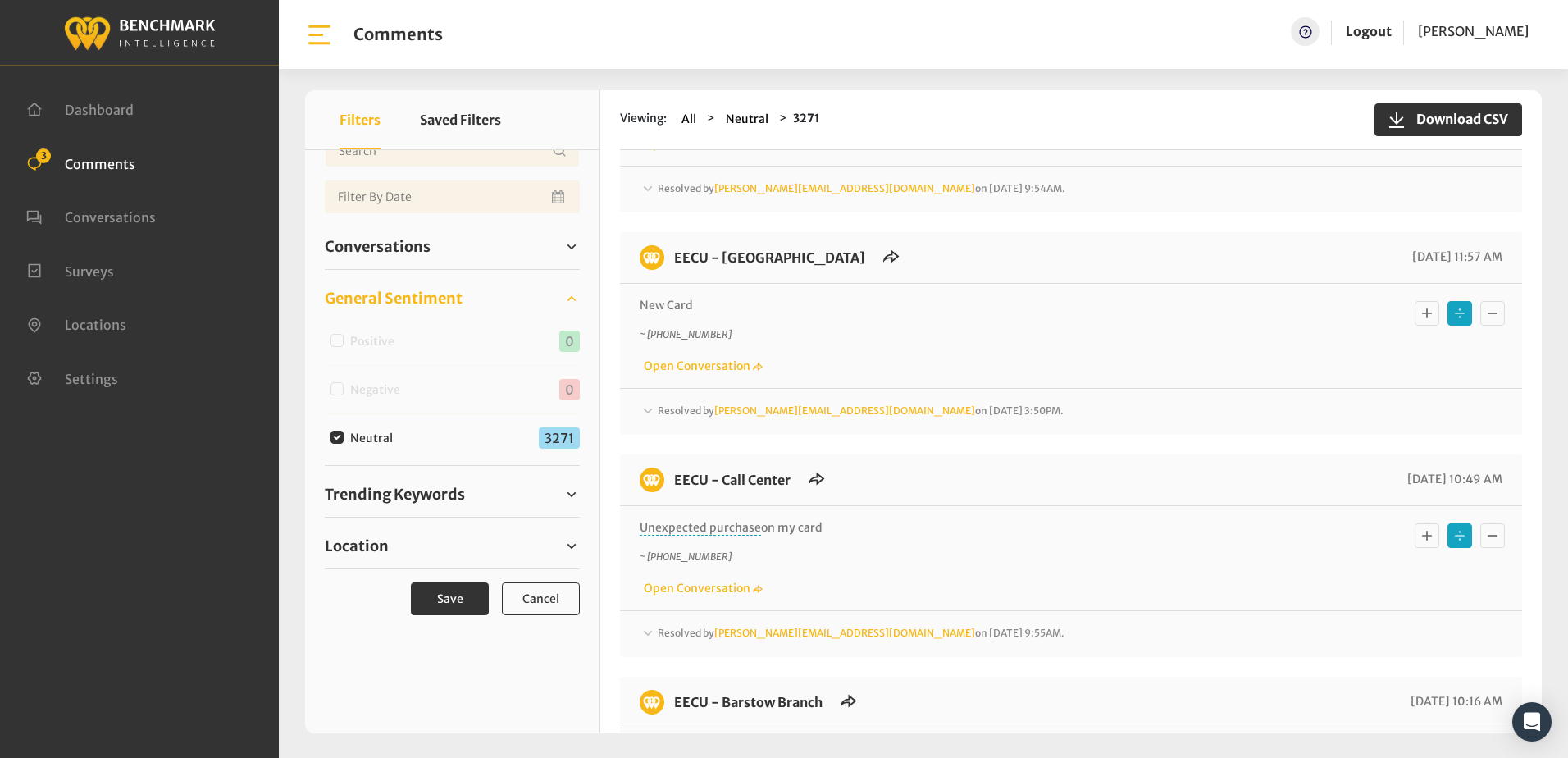
click at [643, 623] on icon at bounding box center [647, 633] width 16 height 19
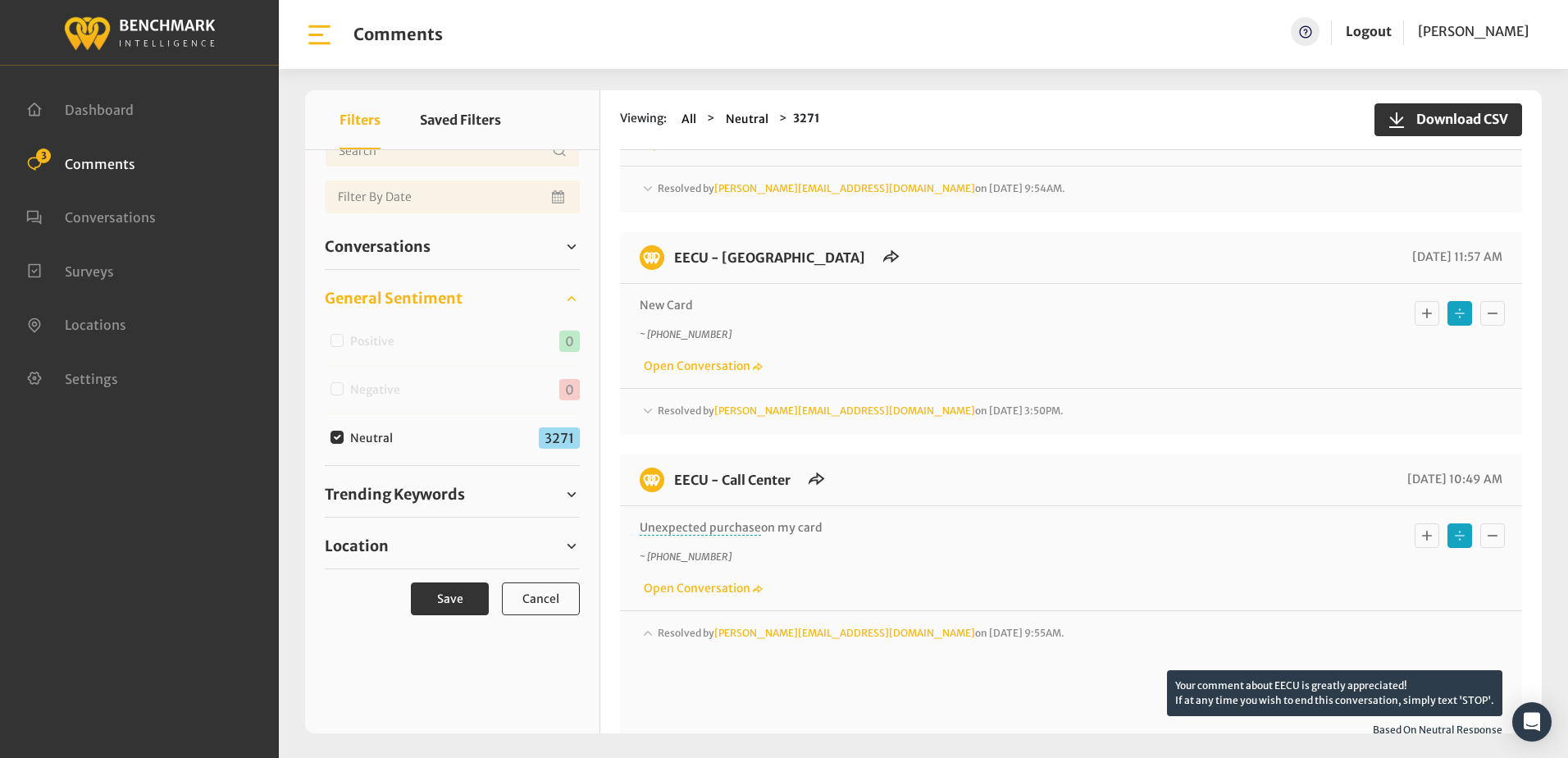
click at [648, 401] on icon at bounding box center [647, 411] width 16 height 19
